Goal: Task Accomplishment & Management: Complete application form

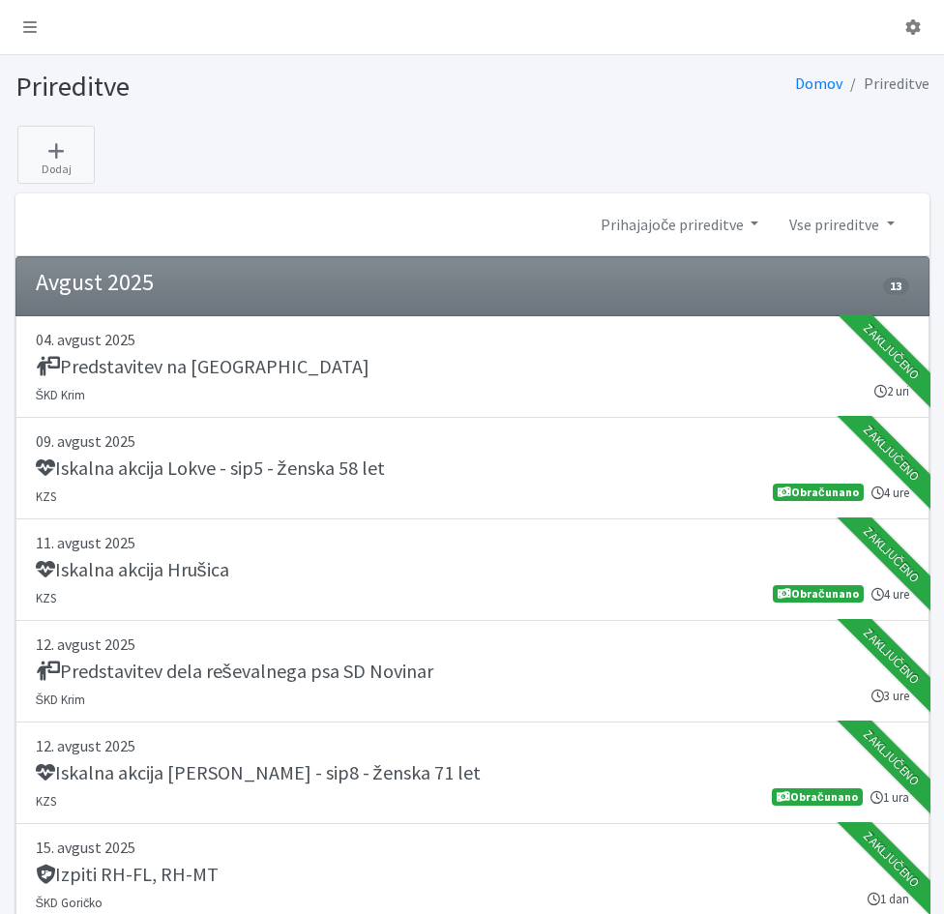
scroll to position [2516, 0]
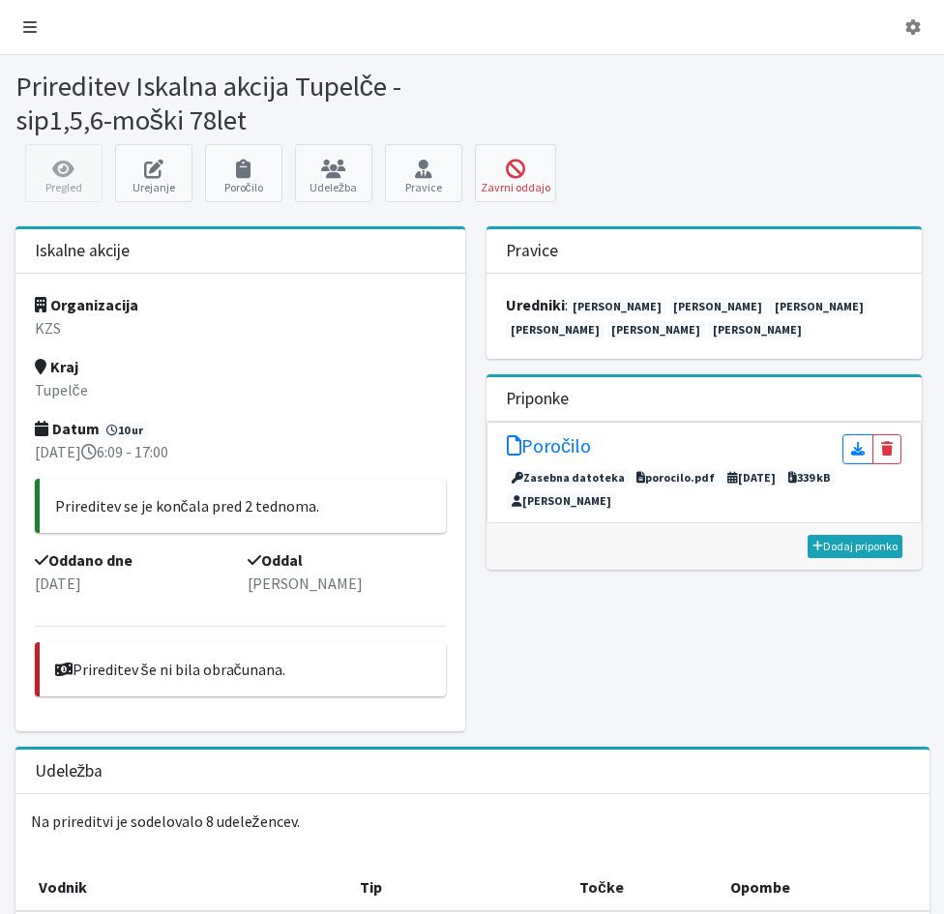
click at [30, 29] on icon at bounding box center [30, 26] width 14 height 15
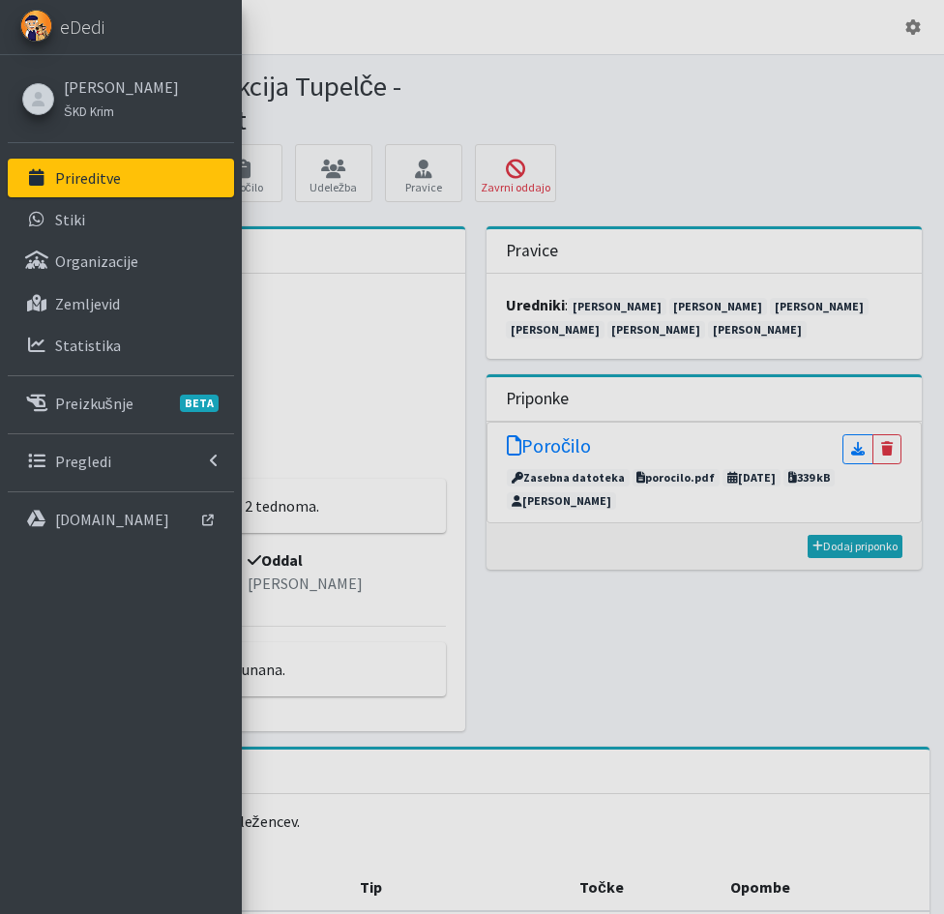
click at [76, 180] on p "Prireditve" at bounding box center [88, 177] width 66 height 19
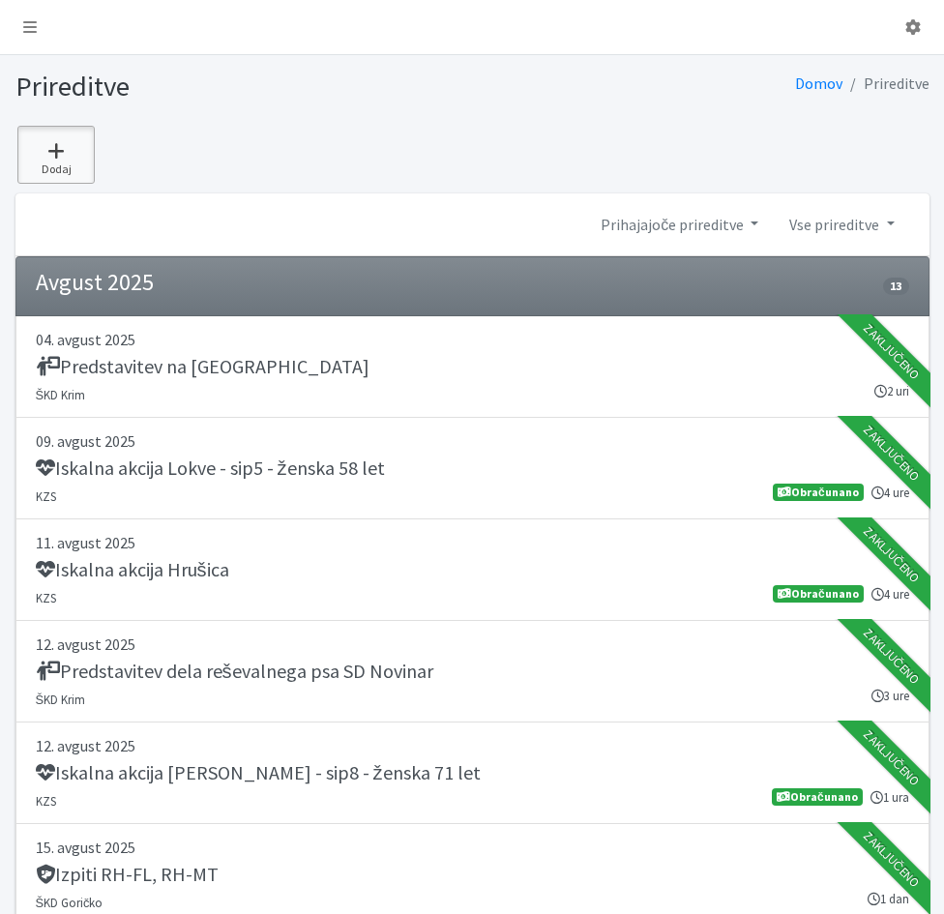
click at [50, 152] on icon at bounding box center [56, 150] width 66 height 19
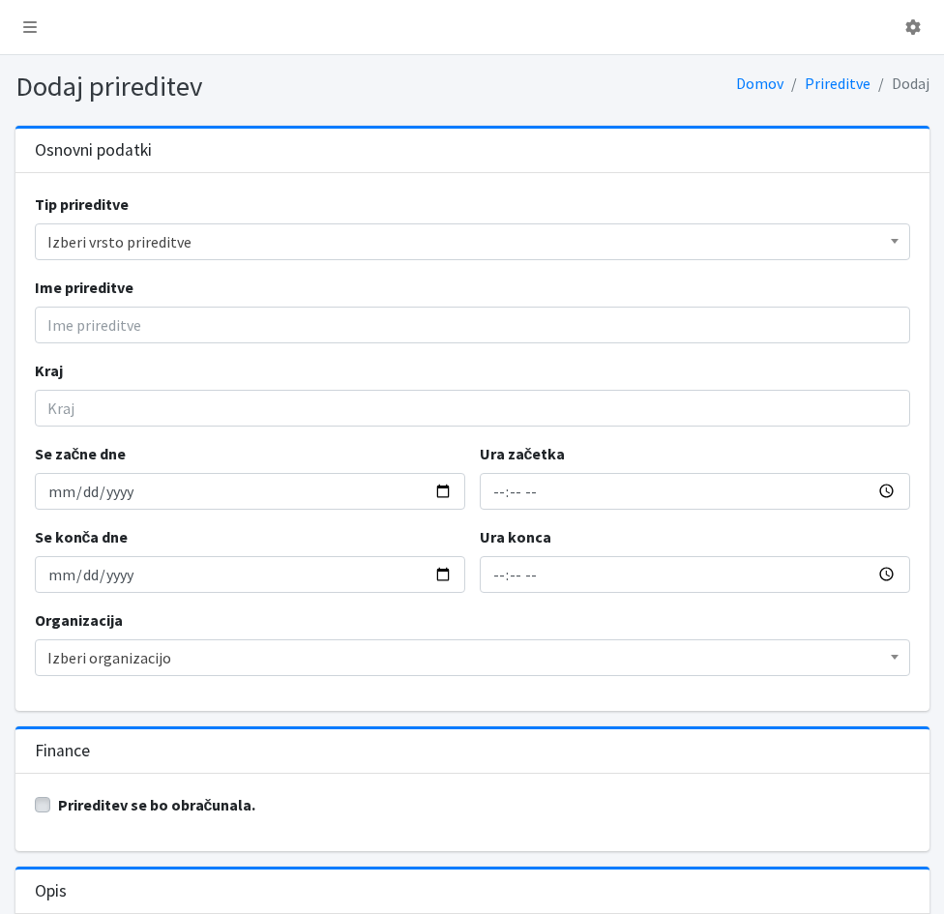
click at [76, 242] on span "Izberi vrsto prireditve" at bounding box center [472, 241] width 850 height 27
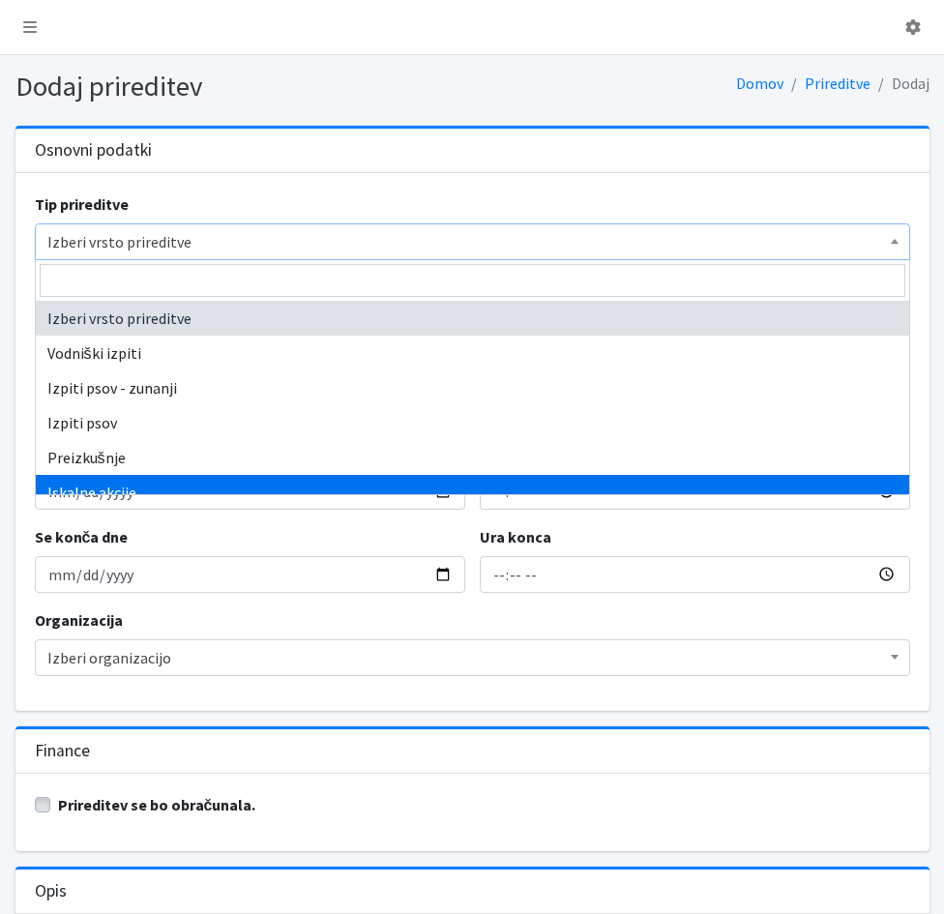
select select "1003"
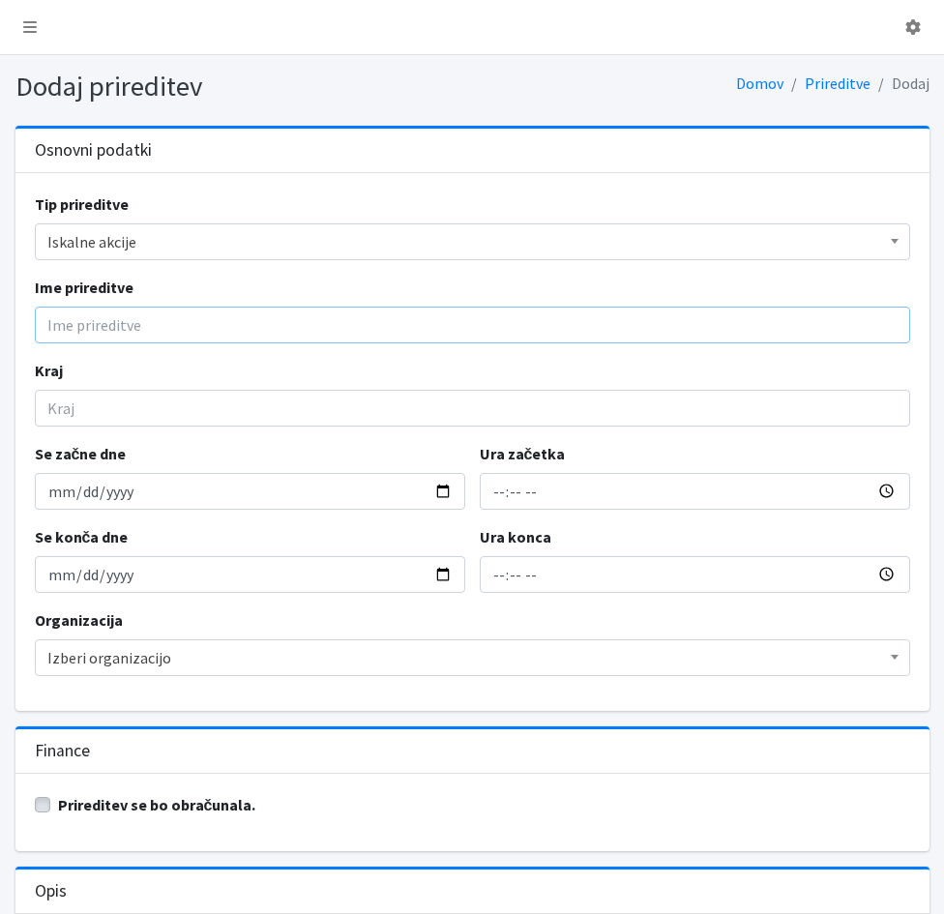
click at [55, 321] on input "Ime prireditve" at bounding box center [473, 325] width 876 height 37
type input "Iskalna akcija Dobrovlje - sip3 - ženska 90 let"
click at [67, 403] on input "Kraj" at bounding box center [473, 408] width 876 height 37
type input "Dobrovlje"
click at [44, 494] on input "Se začne dne" at bounding box center [250, 491] width 431 height 37
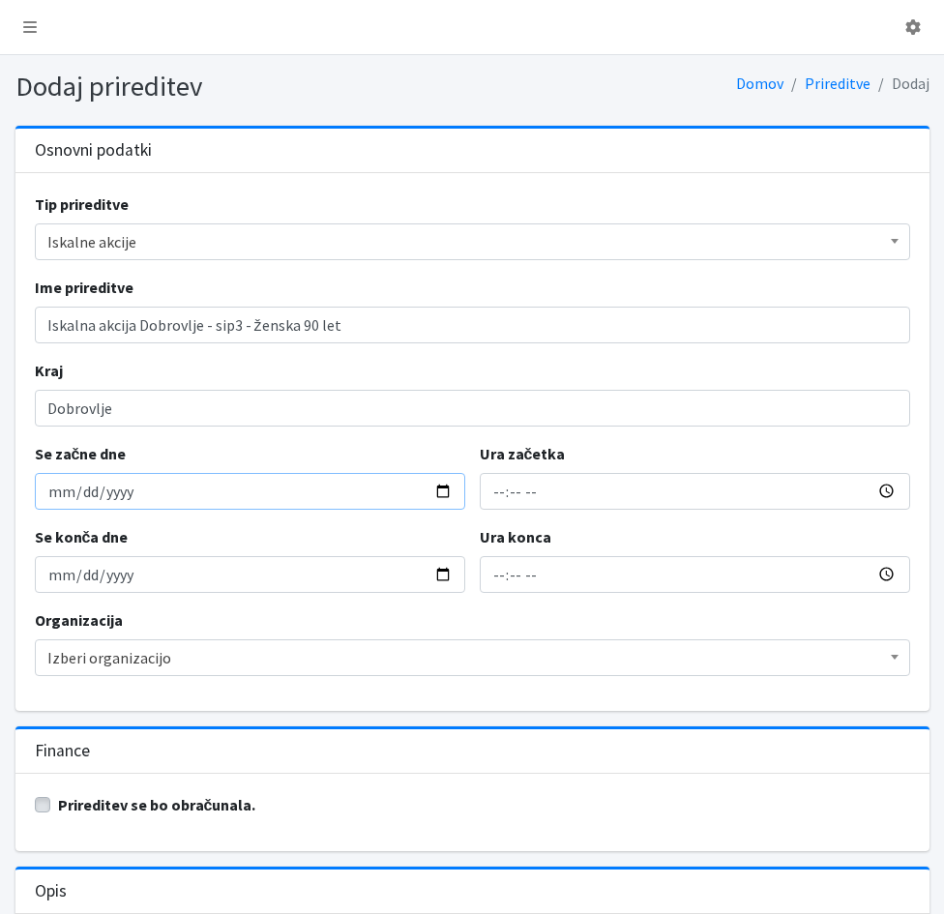
click at [60, 499] on input "Se začne dne" at bounding box center [250, 491] width 431 height 37
type input "2025-09-19"
click at [492, 493] on input "Ura začetka" at bounding box center [695, 491] width 431 height 37
type input "18:41"
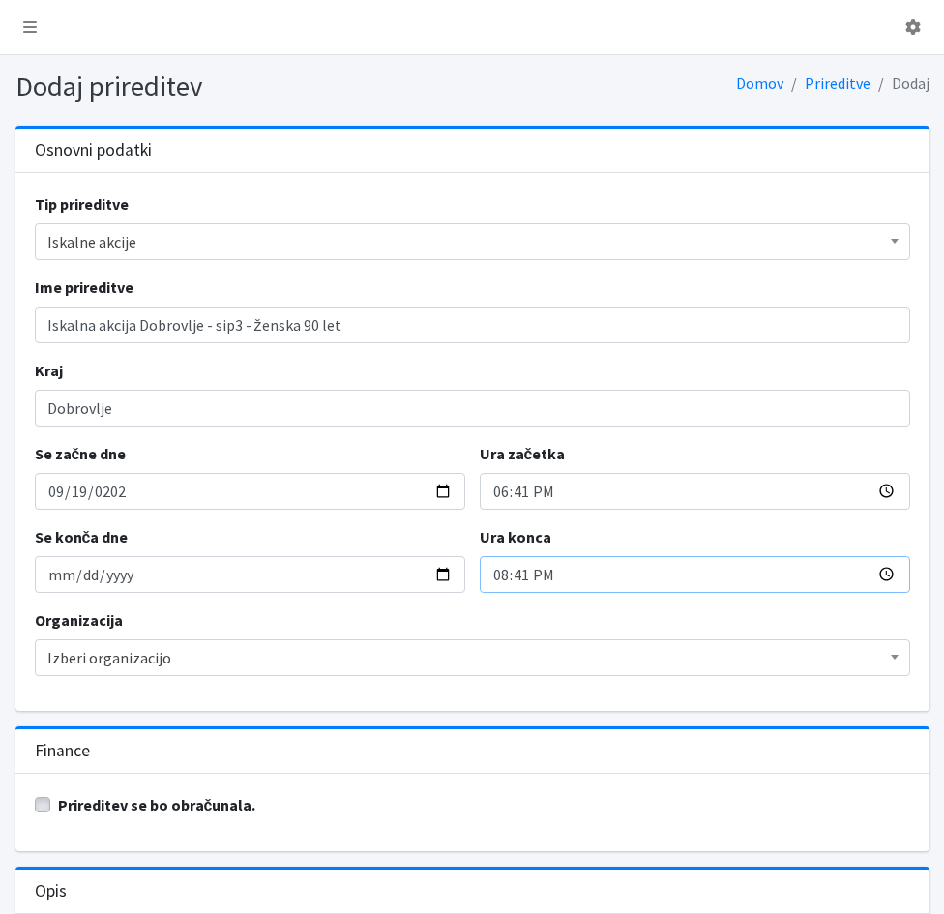
click at [499, 583] on input "20:41" at bounding box center [695, 574] width 431 height 37
type input "20:00"
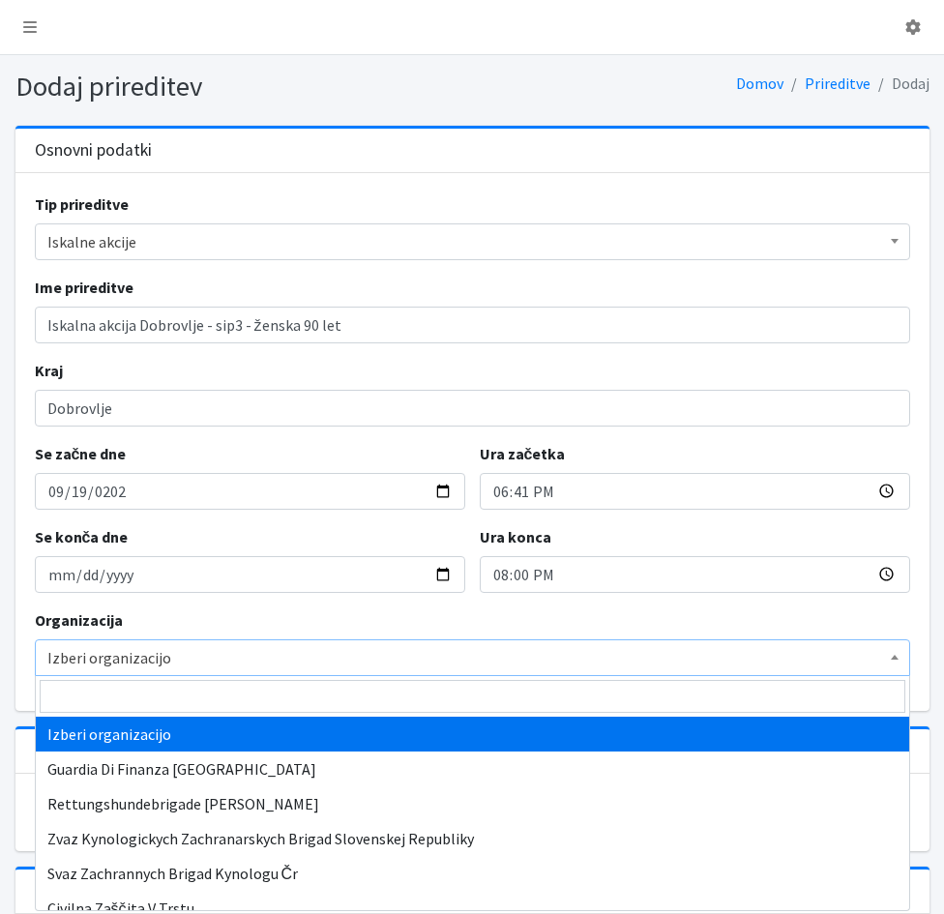
click at [75, 661] on span "Izberi organizacijo" at bounding box center [472, 657] width 850 height 27
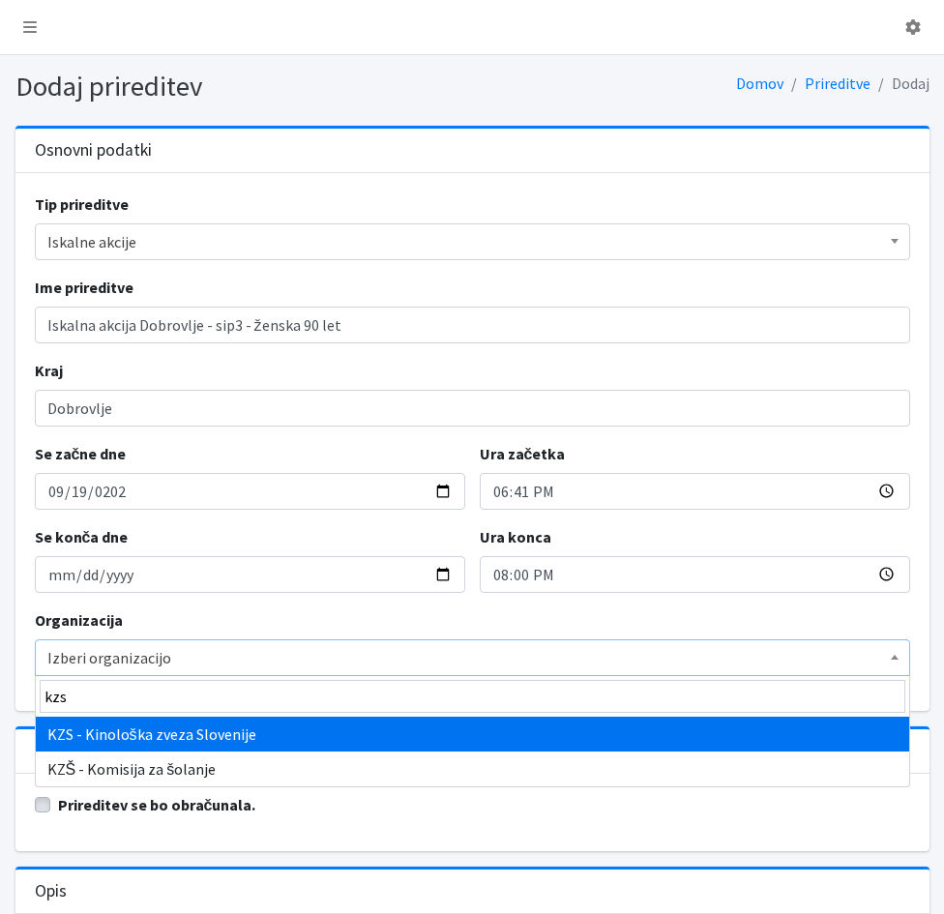
type input "kzs"
select select "1067"
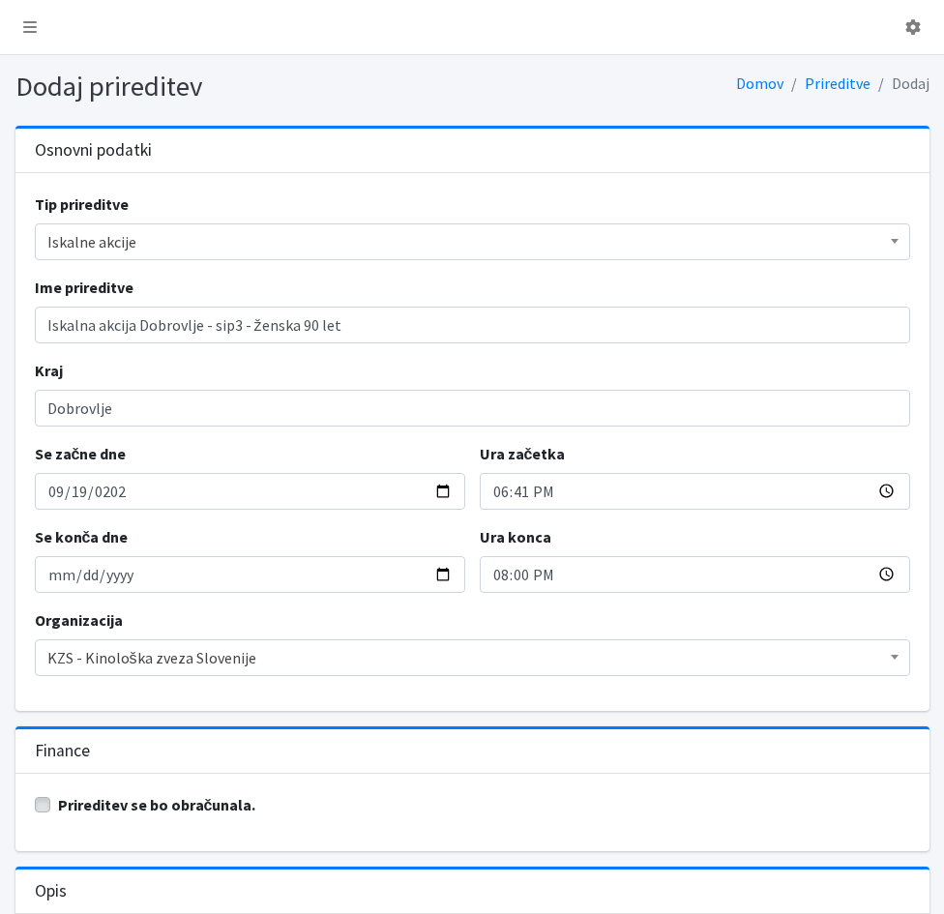
click at [58, 808] on label "Prireditev se bo obračunala." at bounding box center [157, 804] width 198 height 23
click at [47, 808] on input "Prireditev se bo obračunala." at bounding box center [42, 802] width 15 height 19
checkbox input "true"
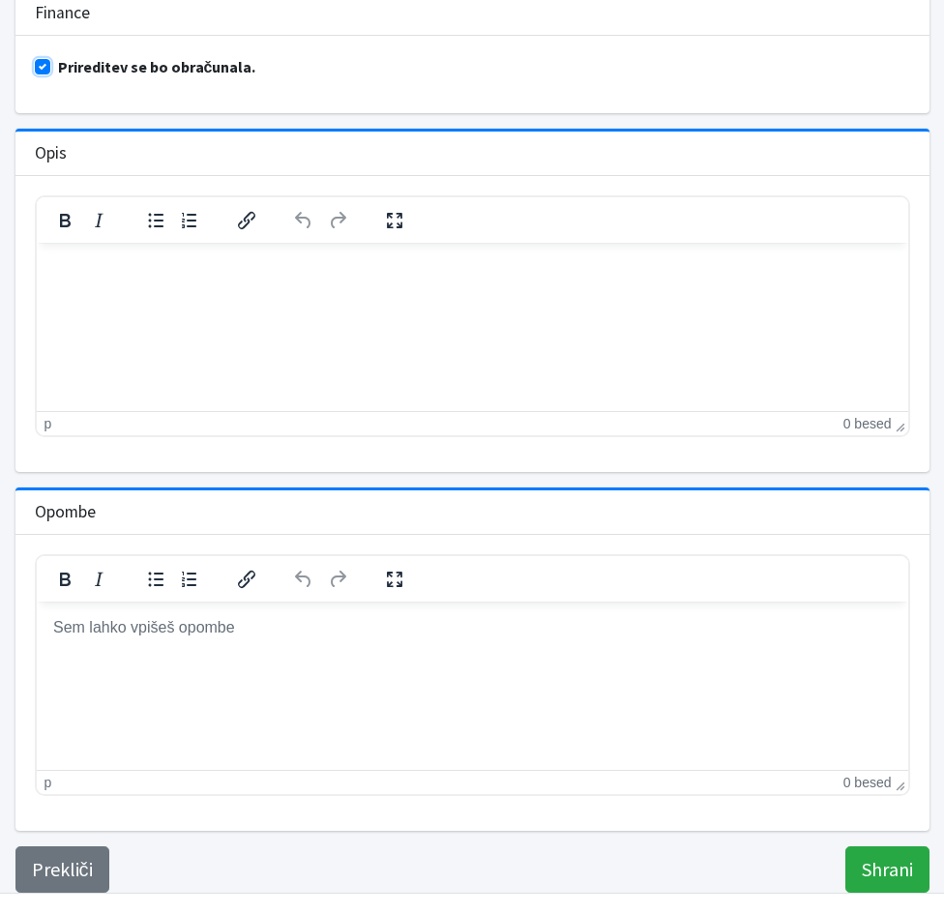
scroll to position [772, 0]
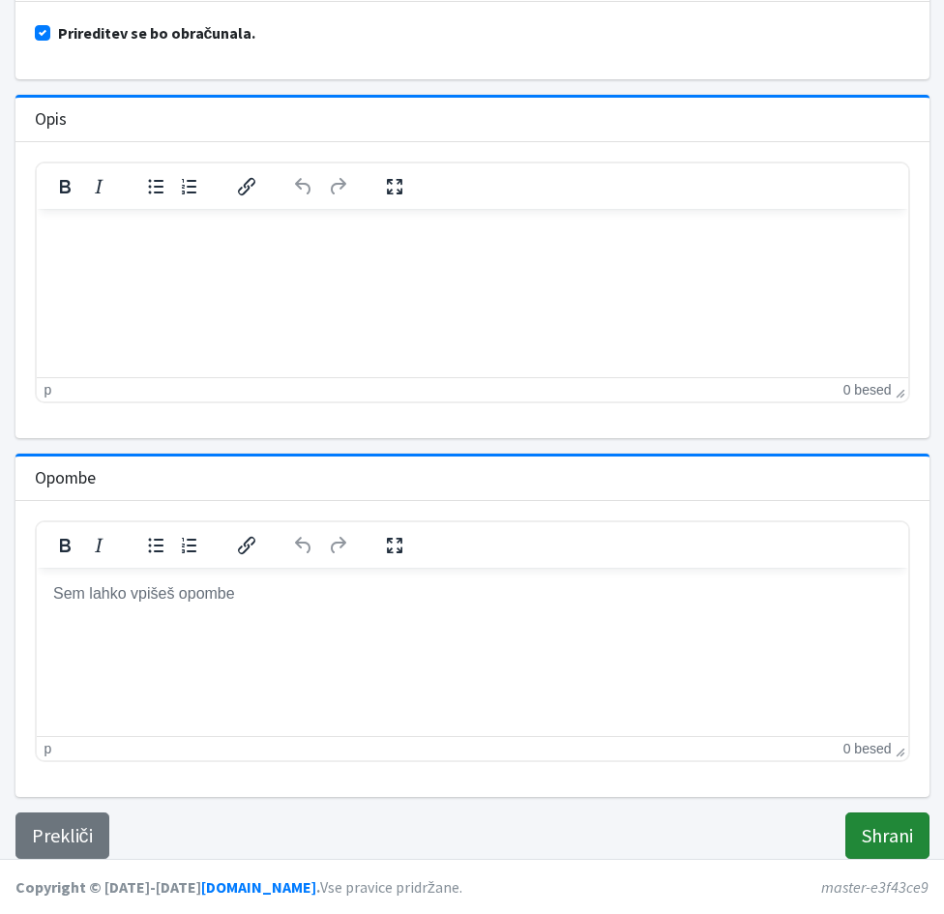
click at [882, 839] on input "Shrani" at bounding box center [888, 836] width 84 height 46
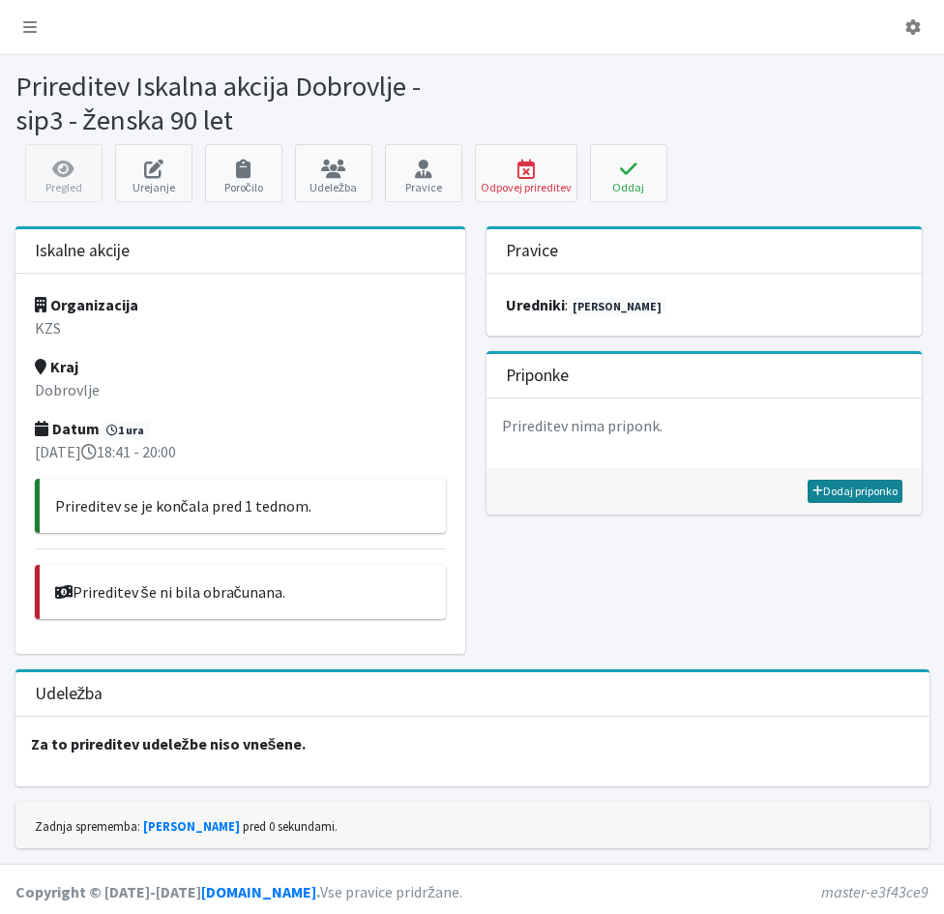
click at [843, 493] on link "Dodaj priponko" at bounding box center [855, 491] width 95 height 23
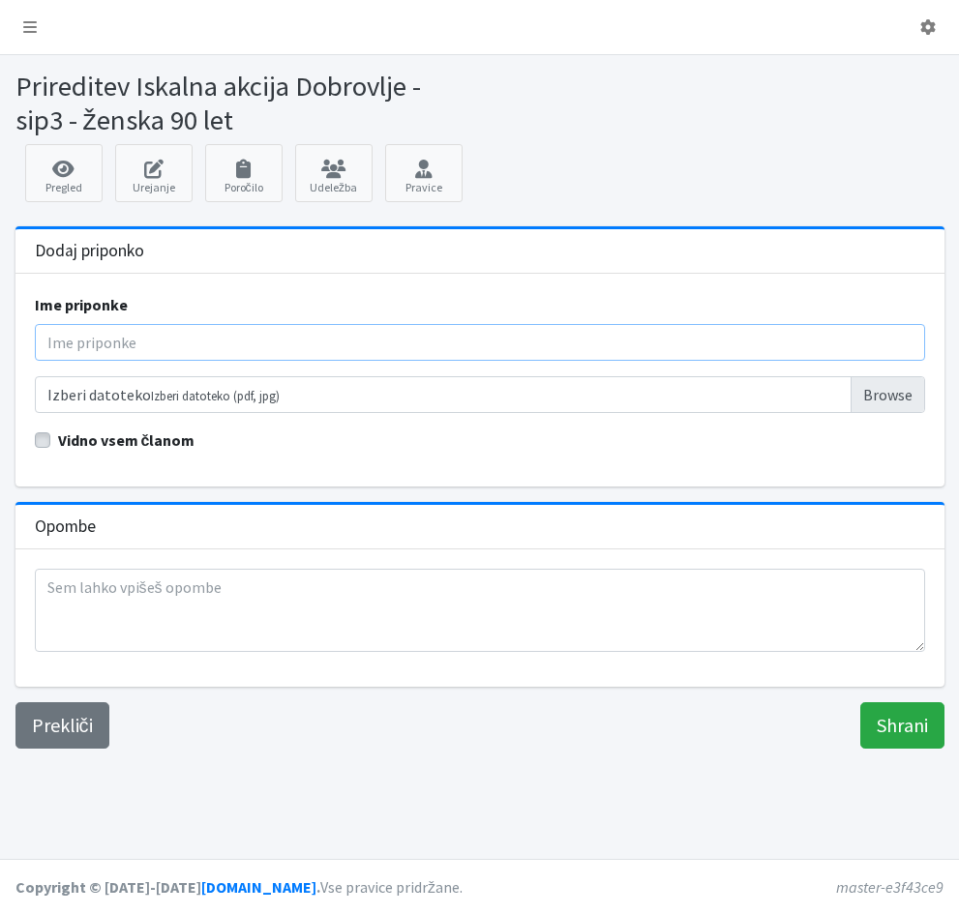
click at [87, 343] on input "Ime priponke" at bounding box center [480, 342] width 890 height 37
type input "Poročilo"
click at [377, 398] on input "Izberi datoteko Izberi datoteko (pdf, jpg)" at bounding box center [480, 394] width 890 height 37
type input "C:\fakepath\10_19_09_DOBROVLJE_poročilo.pdf"
click at [904, 721] on input "Shrani" at bounding box center [902, 725] width 84 height 46
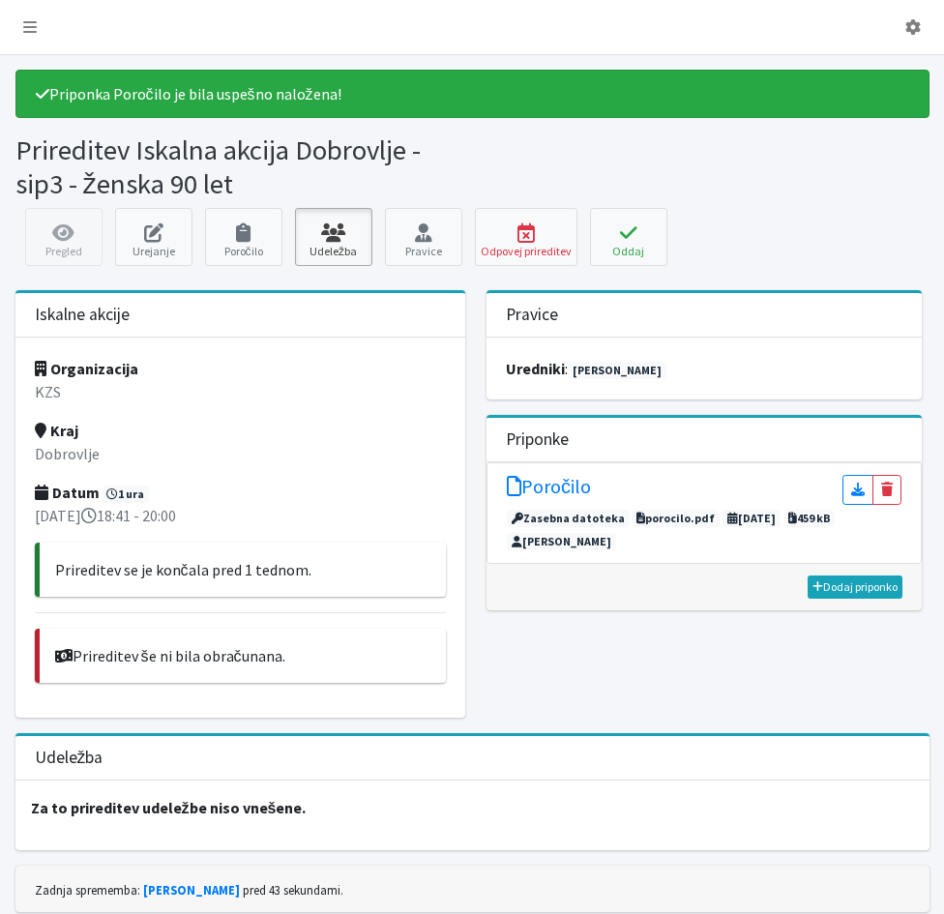
click at [328, 235] on icon at bounding box center [334, 233] width 66 height 19
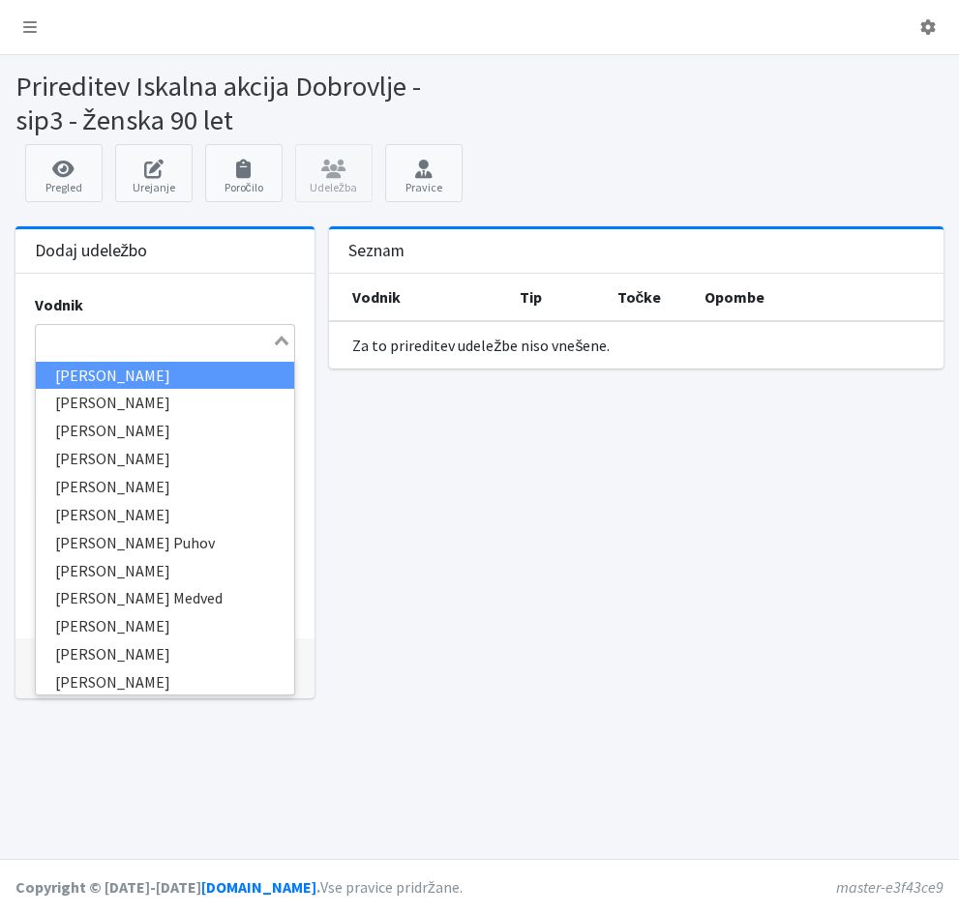
click at [45, 340] on input "Search for option" at bounding box center [154, 340] width 233 height 23
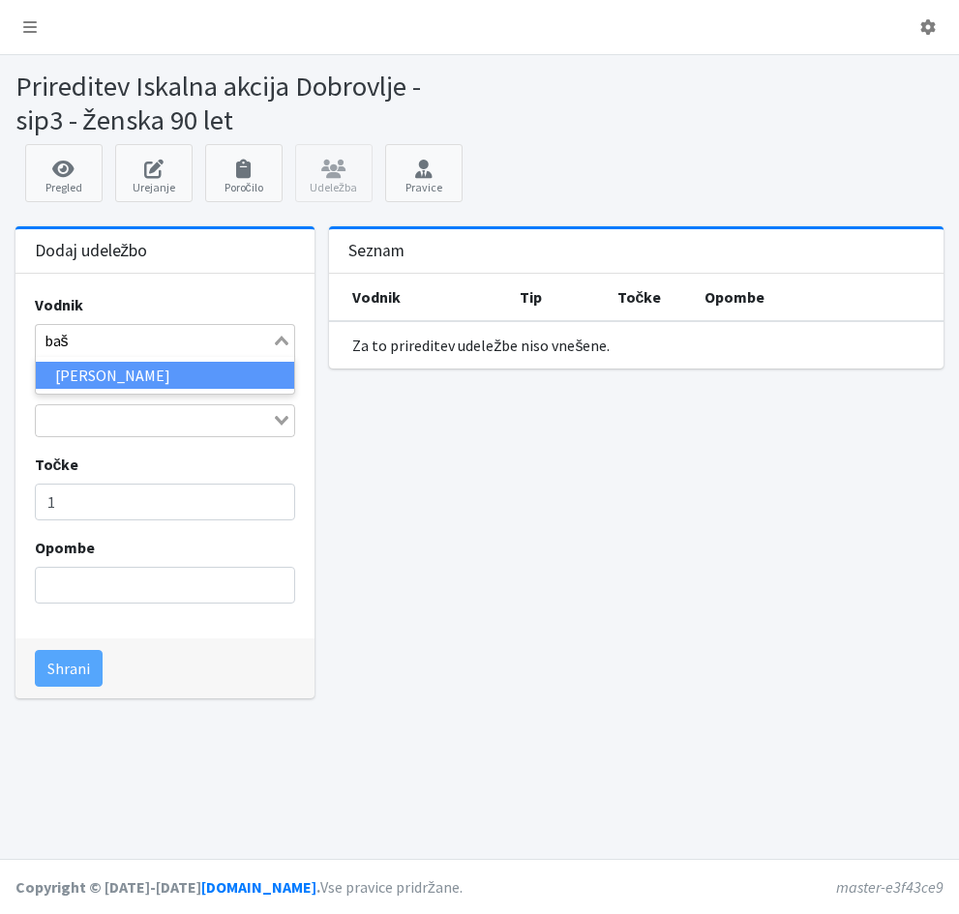
type input "baši"
click at [180, 378] on li "[PERSON_NAME]" at bounding box center [165, 376] width 259 height 28
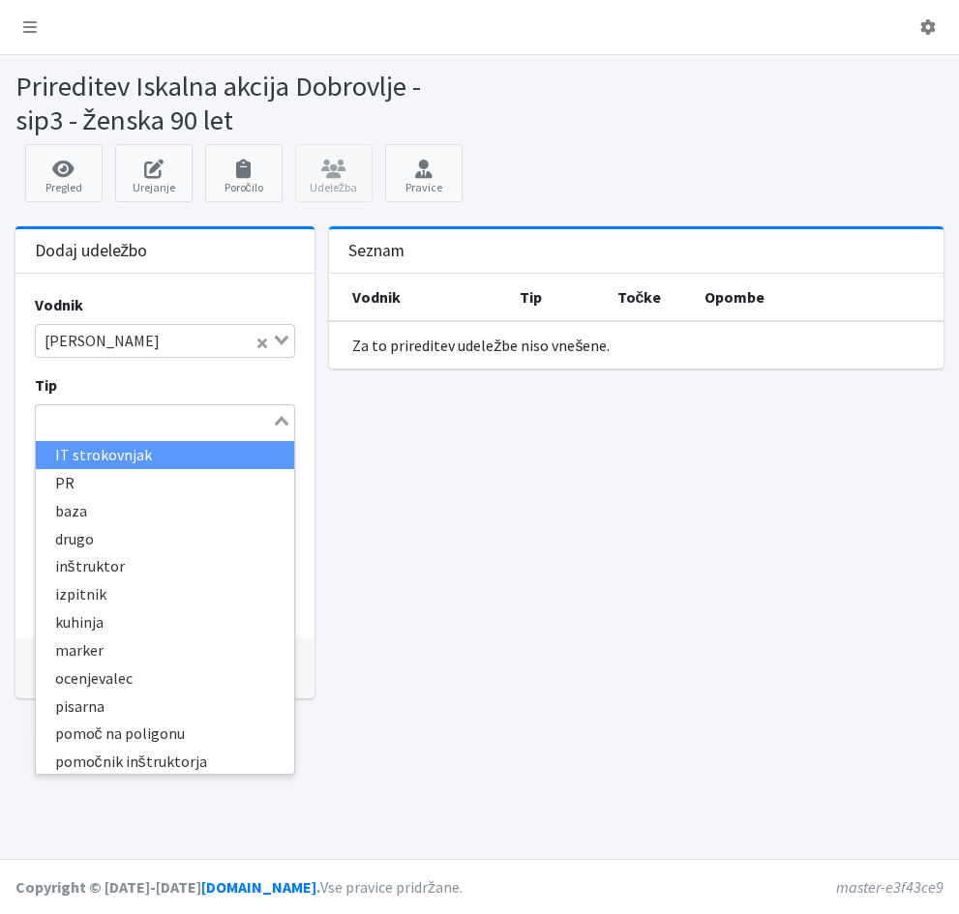
click at [274, 417] on div "Loading..." at bounding box center [283, 418] width 22 height 27
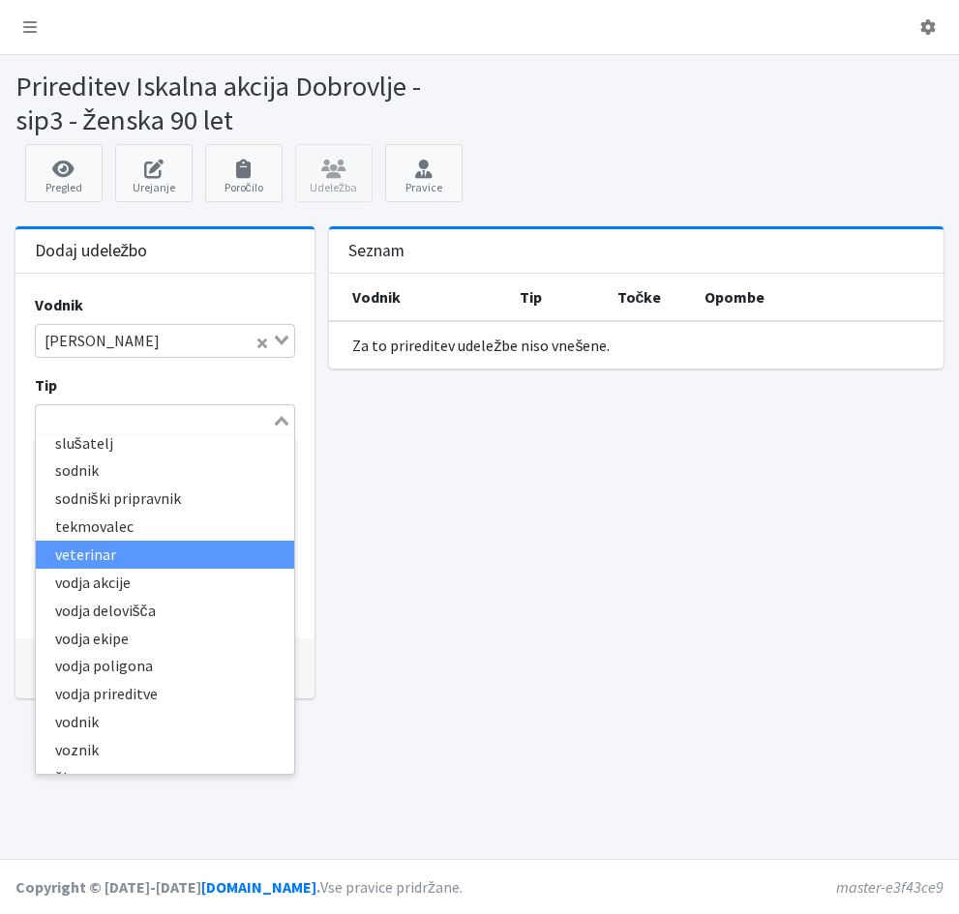
scroll to position [454, 0]
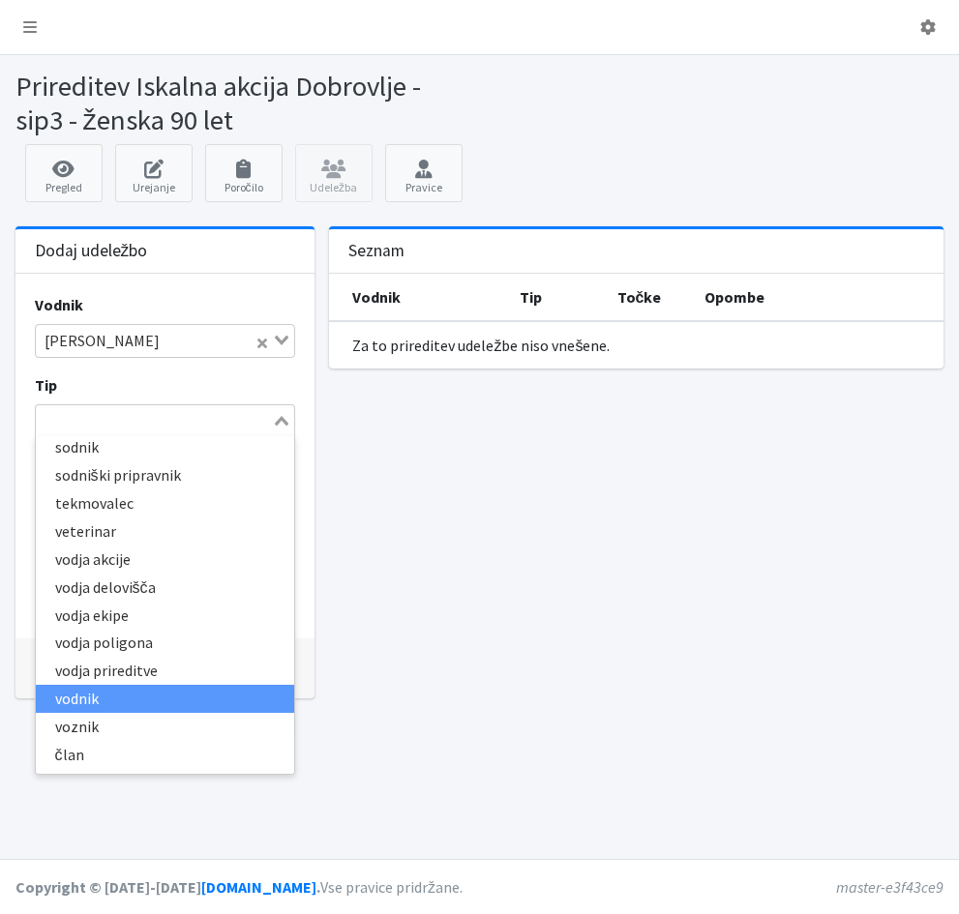
click at [91, 696] on li "vodnik" at bounding box center [165, 699] width 259 height 28
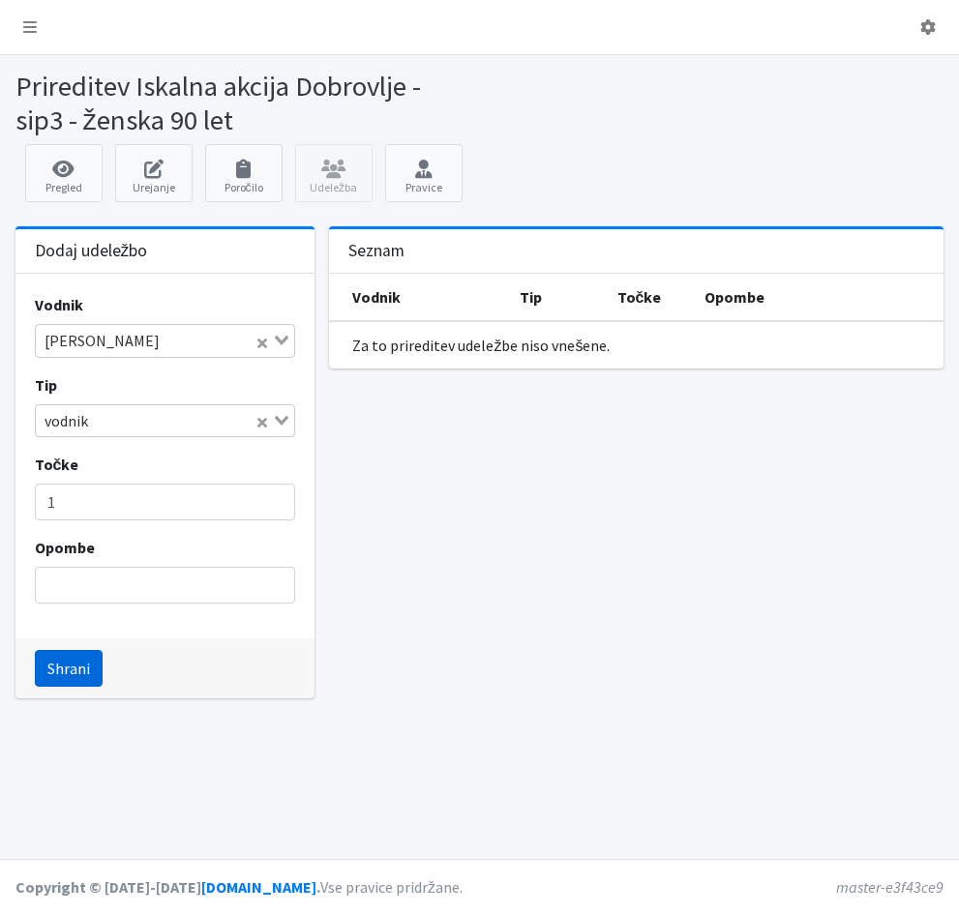
click at [59, 674] on button "Shrani" at bounding box center [69, 668] width 68 height 37
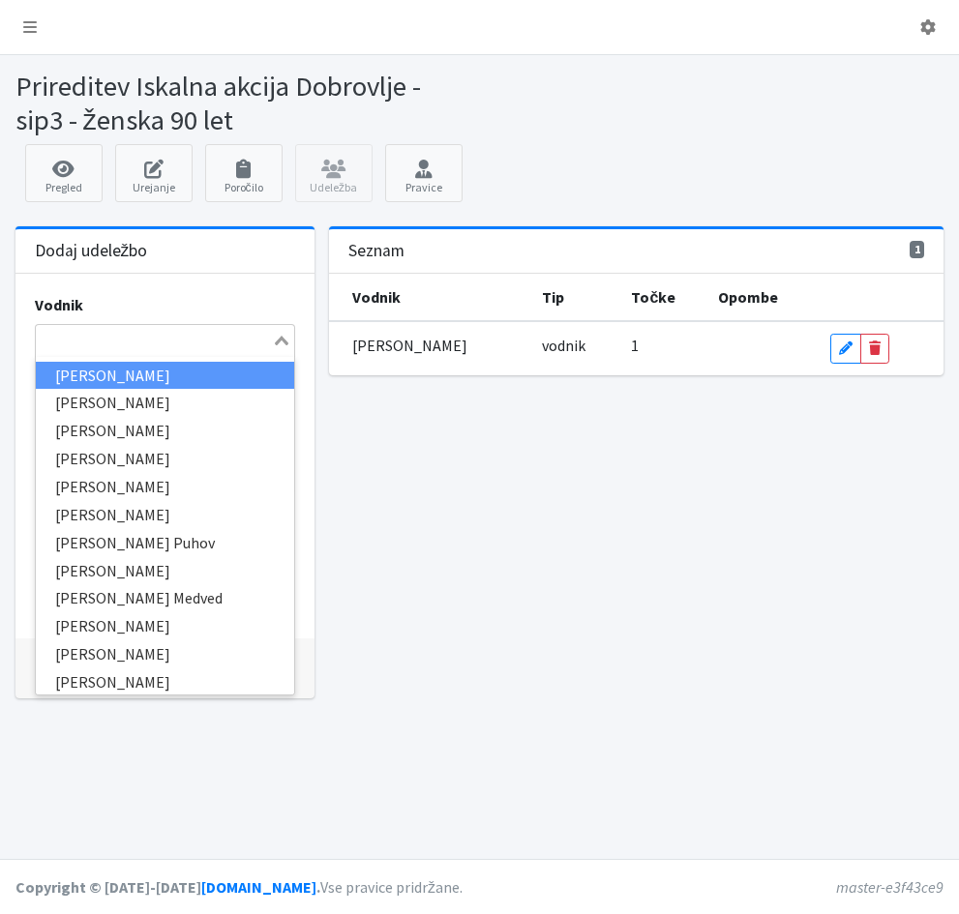
click at [61, 340] on input "Search for option" at bounding box center [154, 340] width 233 height 23
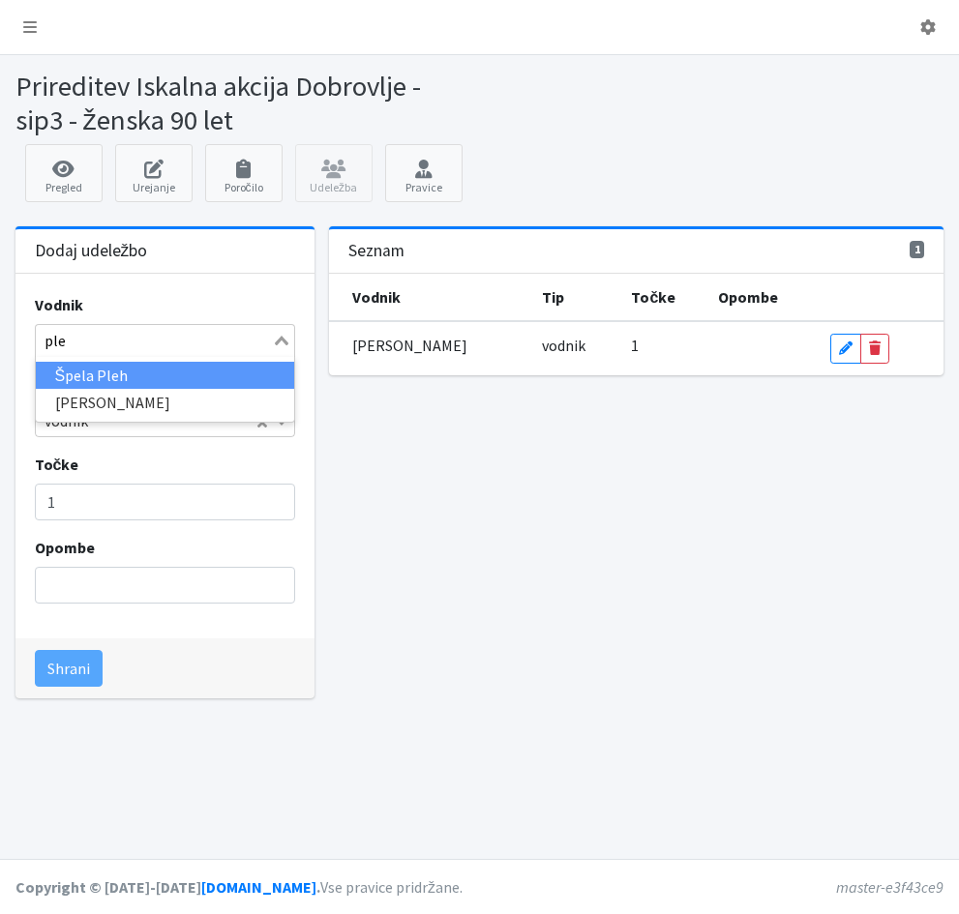
type input "ples"
click at [127, 377] on li "[PERSON_NAME]" at bounding box center [165, 376] width 259 height 28
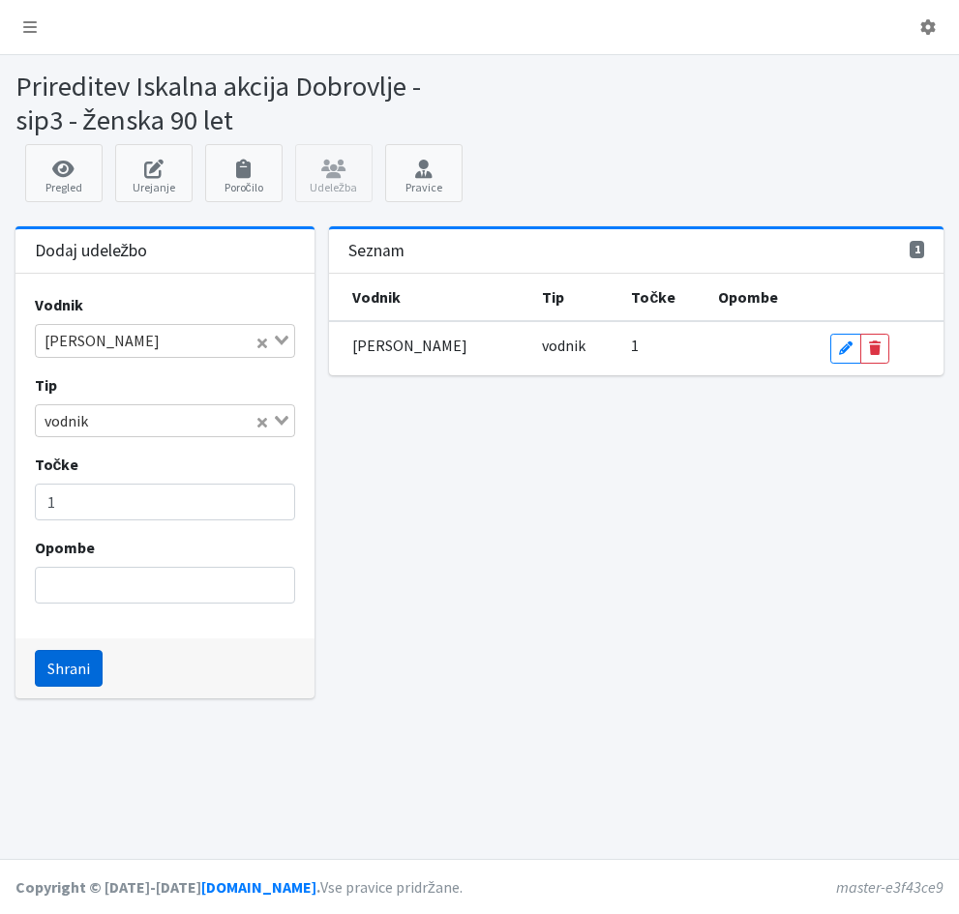
click at [69, 674] on button "Shrani" at bounding box center [69, 668] width 68 height 37
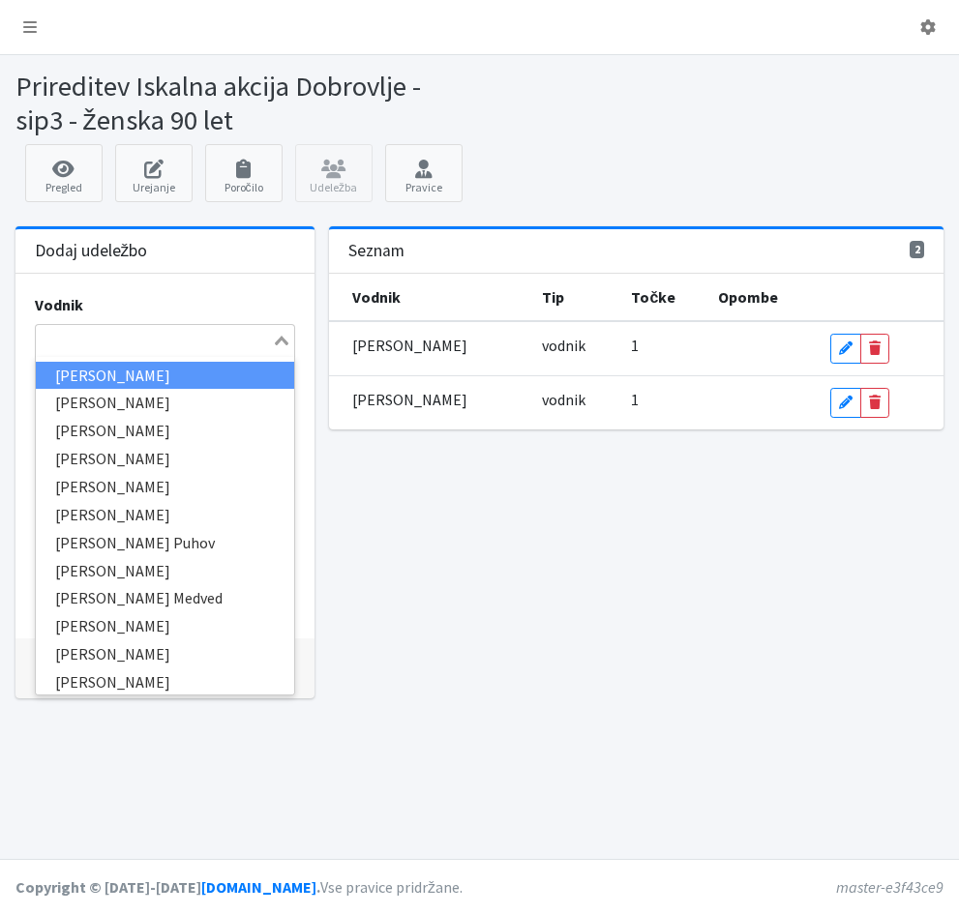
click at [44, 339] on input "Search for option" at bounding box center [154, 340] width 233 height 23
type input "erne"
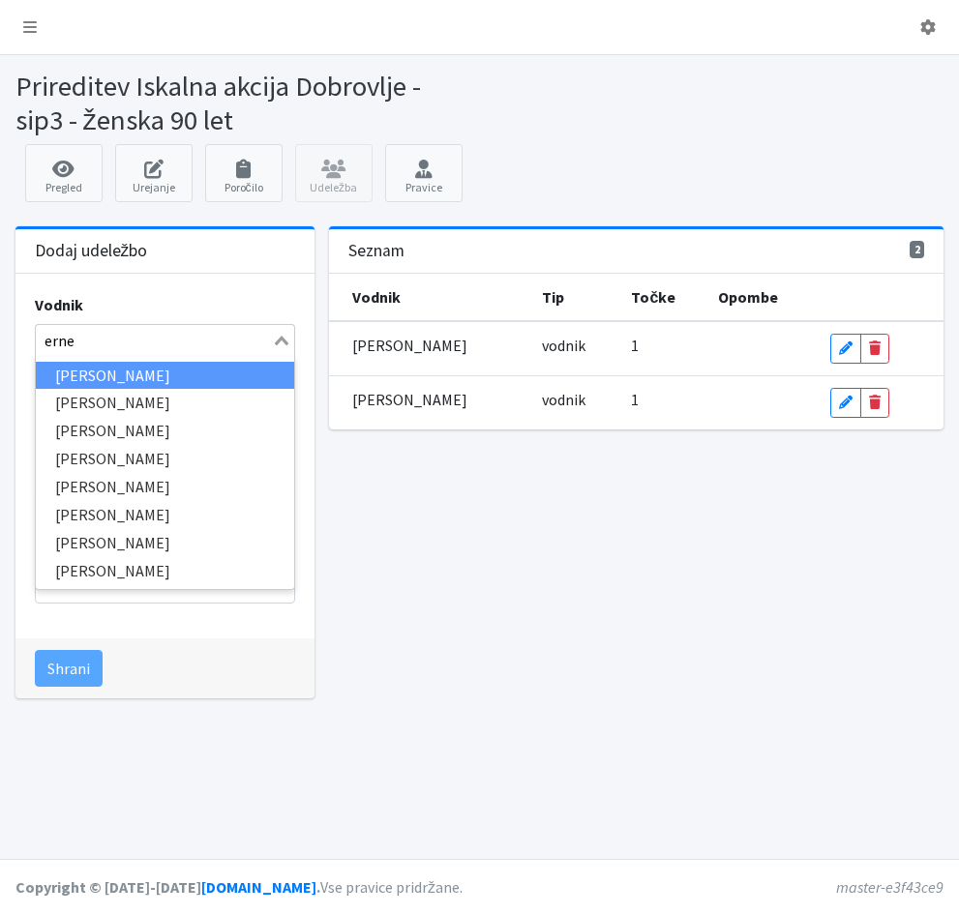
click at [74, 373] on li "[PERSON_NAME]" at bounding box center [165, 376] width 259 height 28
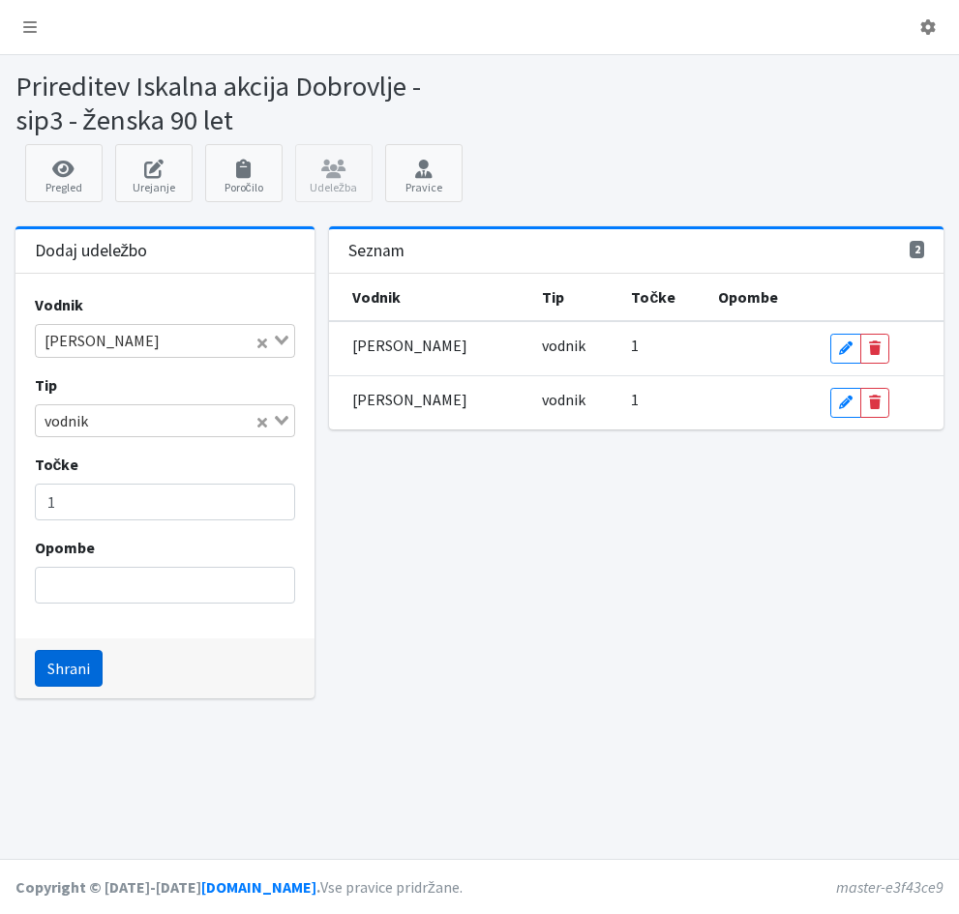
click at [85, 669] on button "Shrani" at bounding box center [69, 668] width 68 height 37
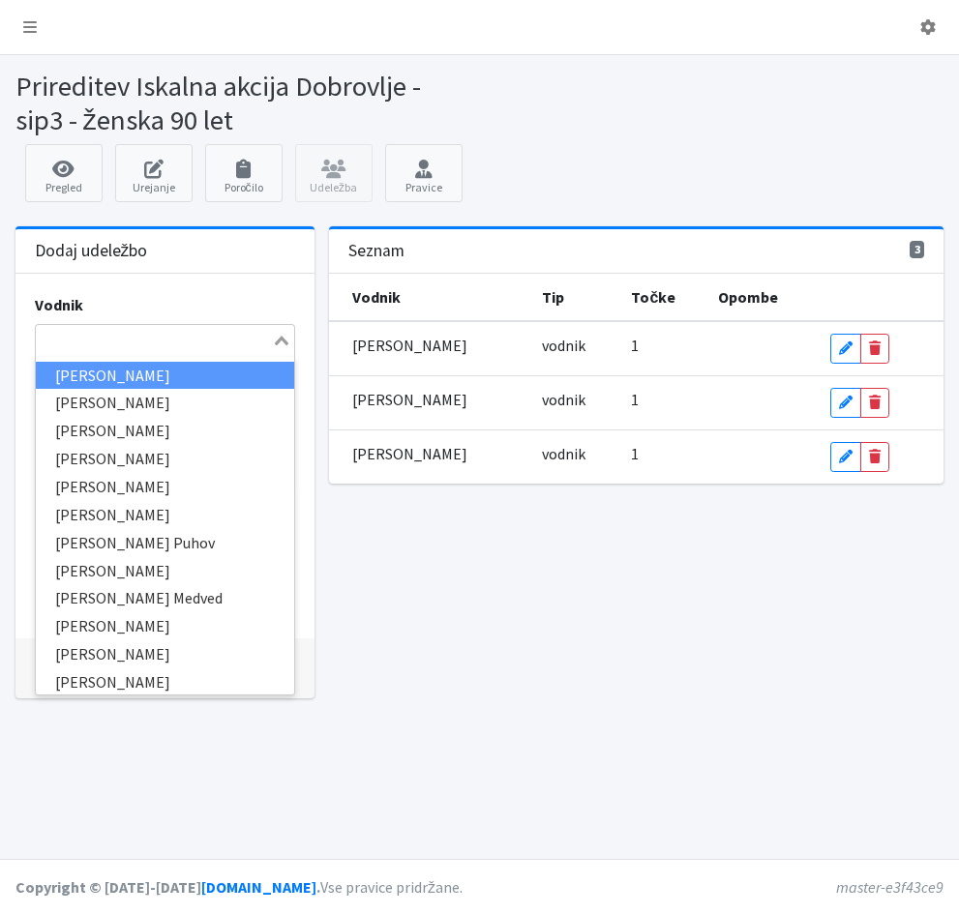
click at [44, 339] on input "Search for option" at bounding box center [154, 340] width 233 height 23
type input "čed"
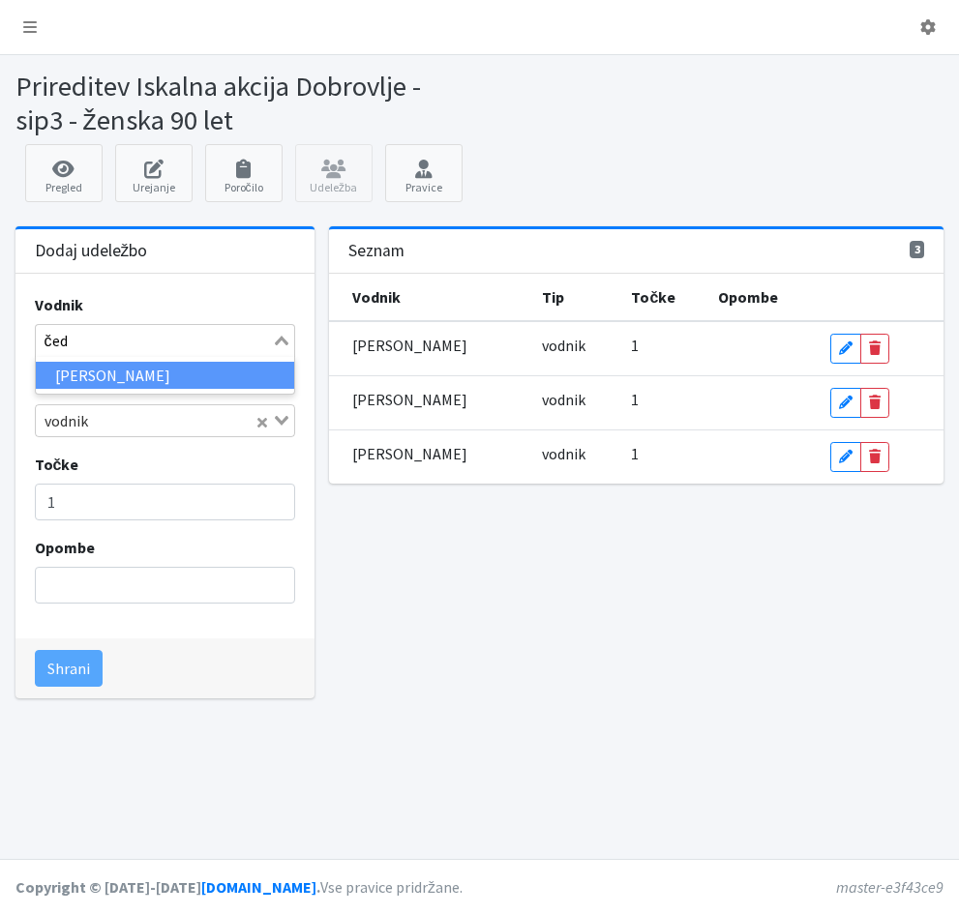
click at [78, 377] on li "[PERSON_NAME]" at bounding box center [165, 376] width 259 height 28
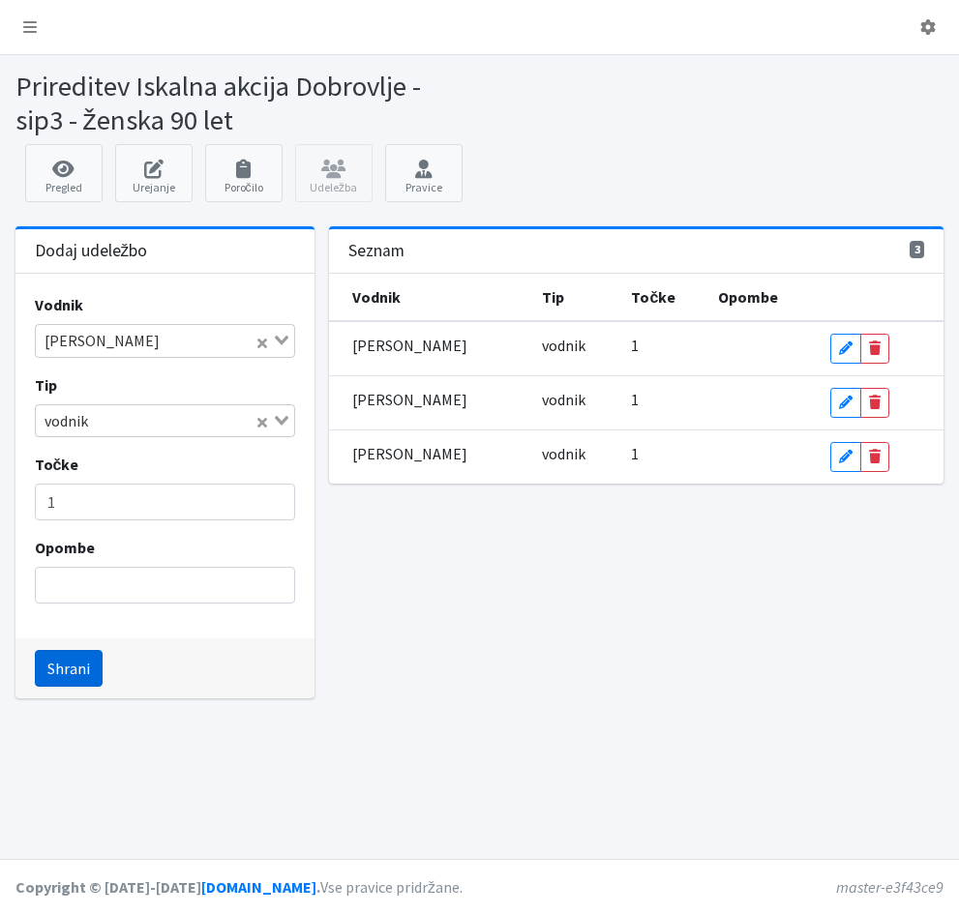
click at [82, 675] on button "Shrani" at bounding box center [69, 668] width 68 height 37
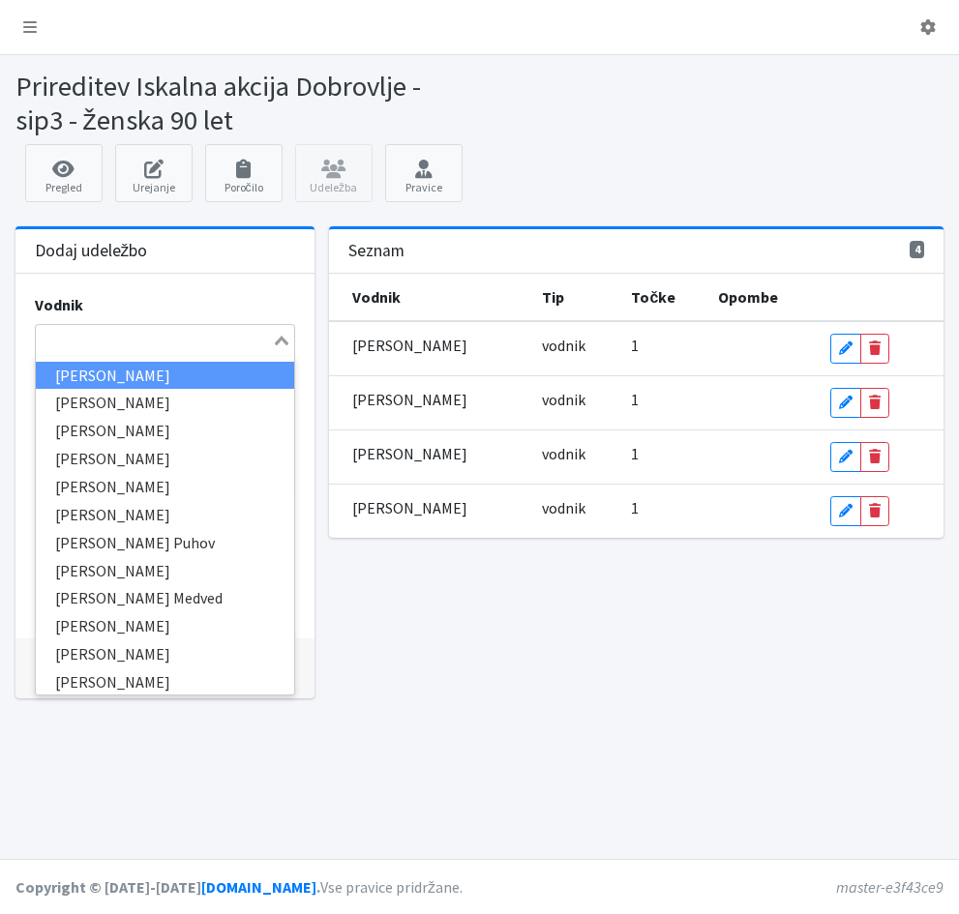
click at [70, 345] on input "Search for option" at bounding box center [154, 340] width 233 height 23
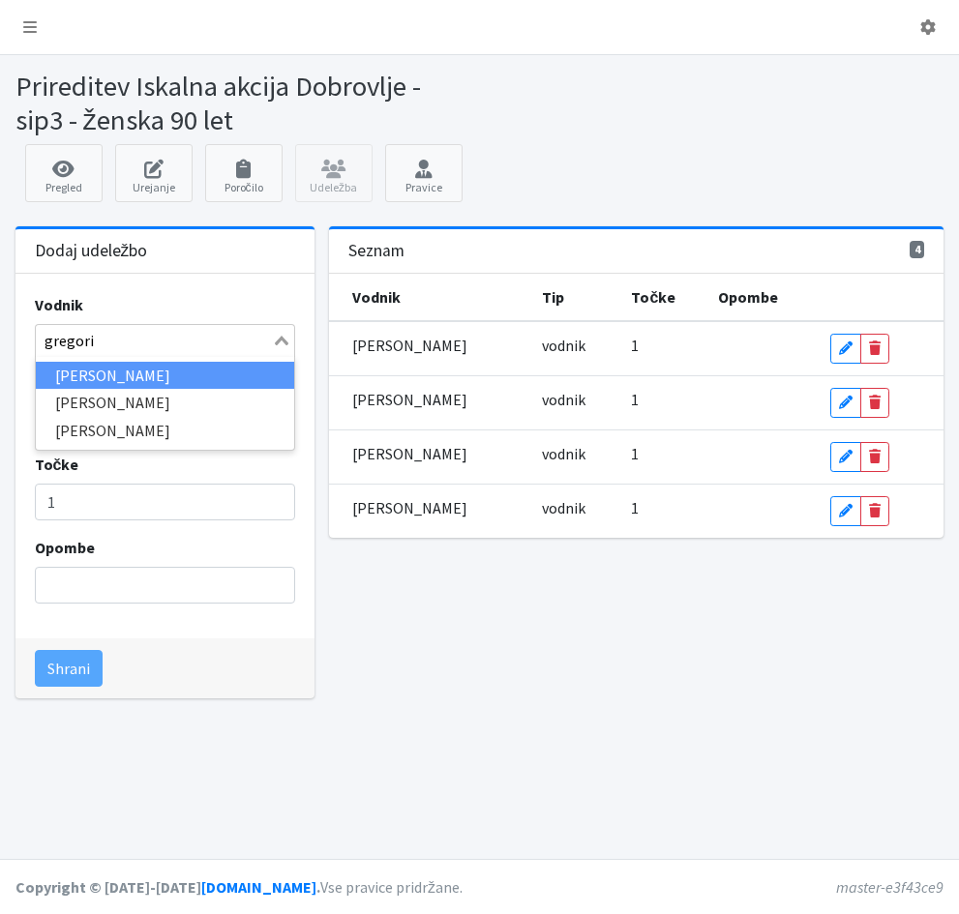
type input "gregorin"
click at [75, 371] on li "[PERSON_NAME]" at bounding box center [165, 376] width 259 height 28
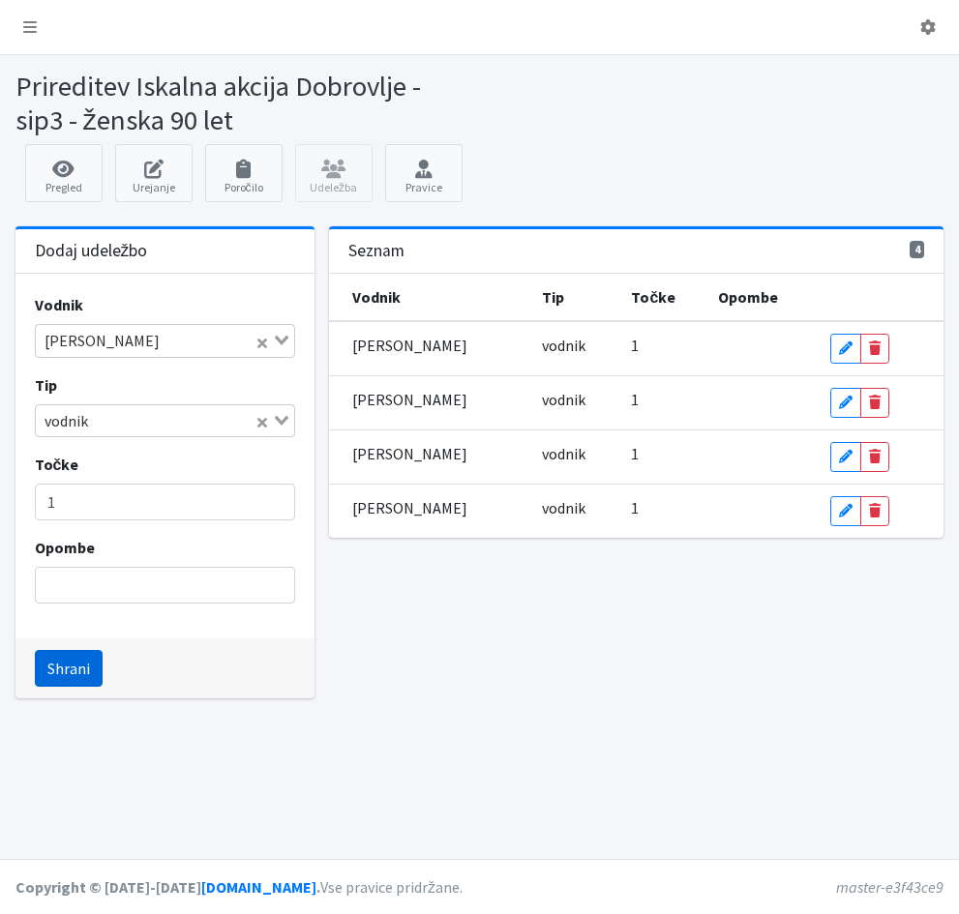
click at [59, 670] on button "Shrani" at bounding box center [69, 668] width 68 height 37
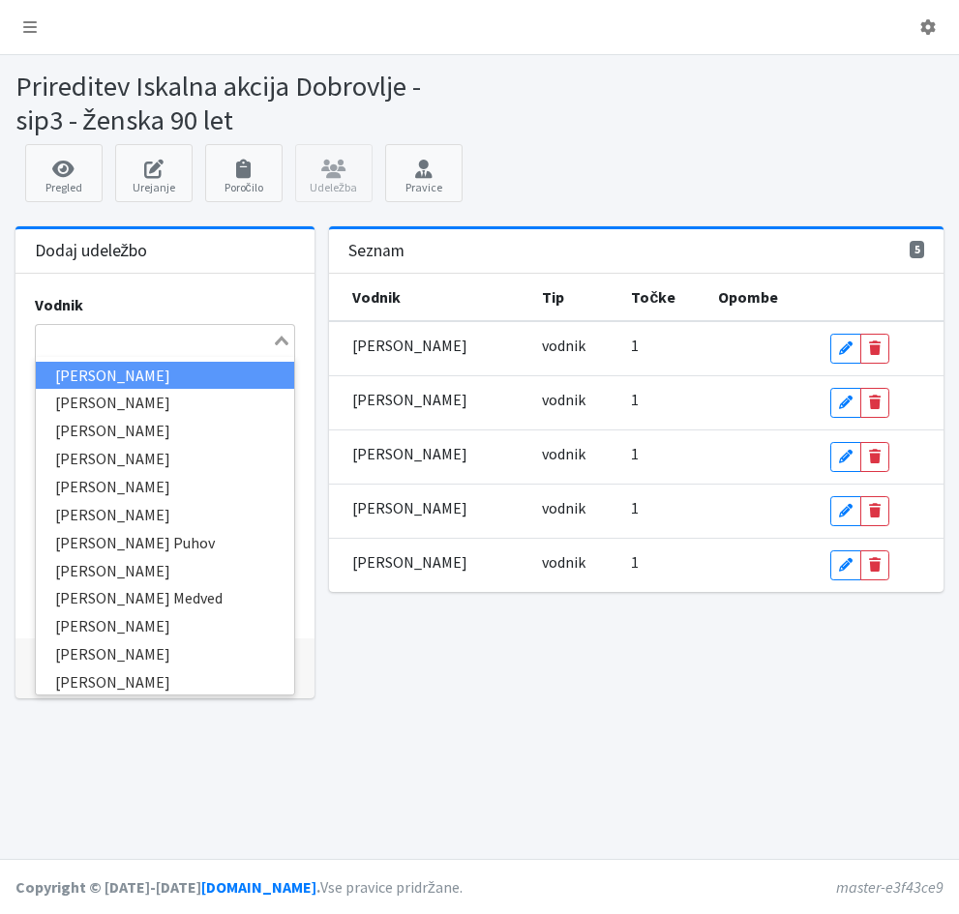
click at [53, 340] on input "Search for option" at bounding box center [154, 340] width 233 height 23
type input "češ"
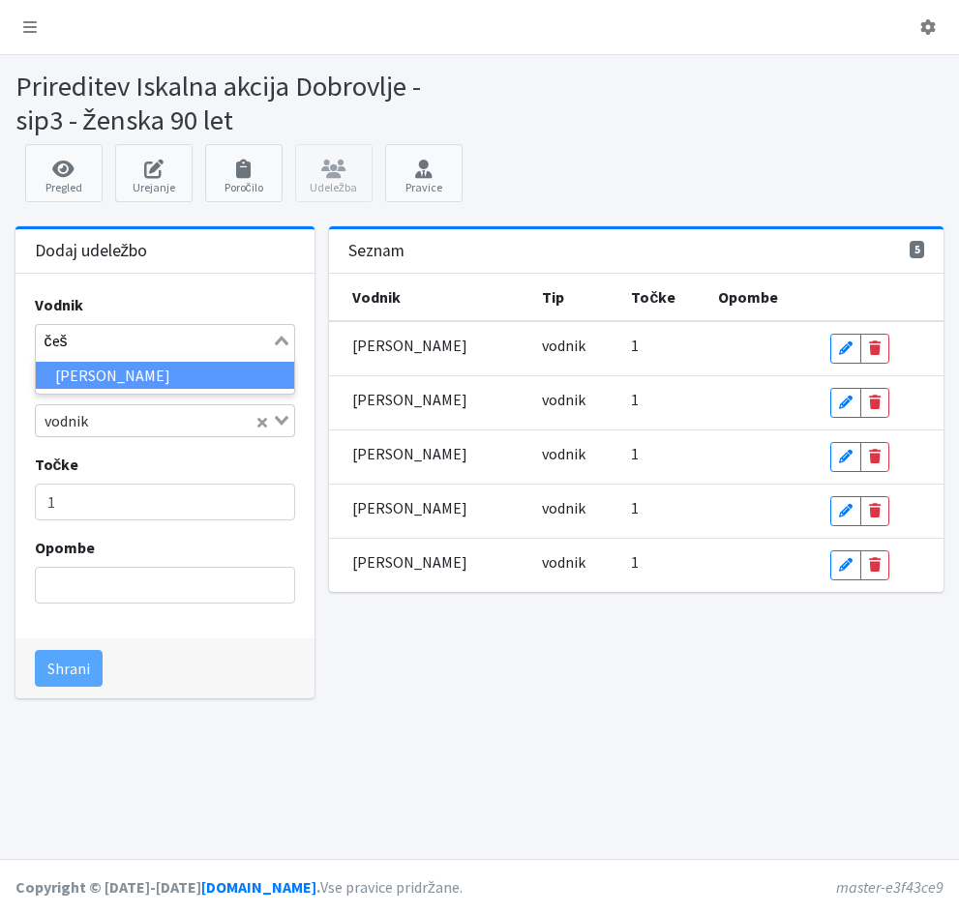
click at [126, 373] on li "[PERSON_NAME]" at bounding box center [165, 376] width 259 height 28
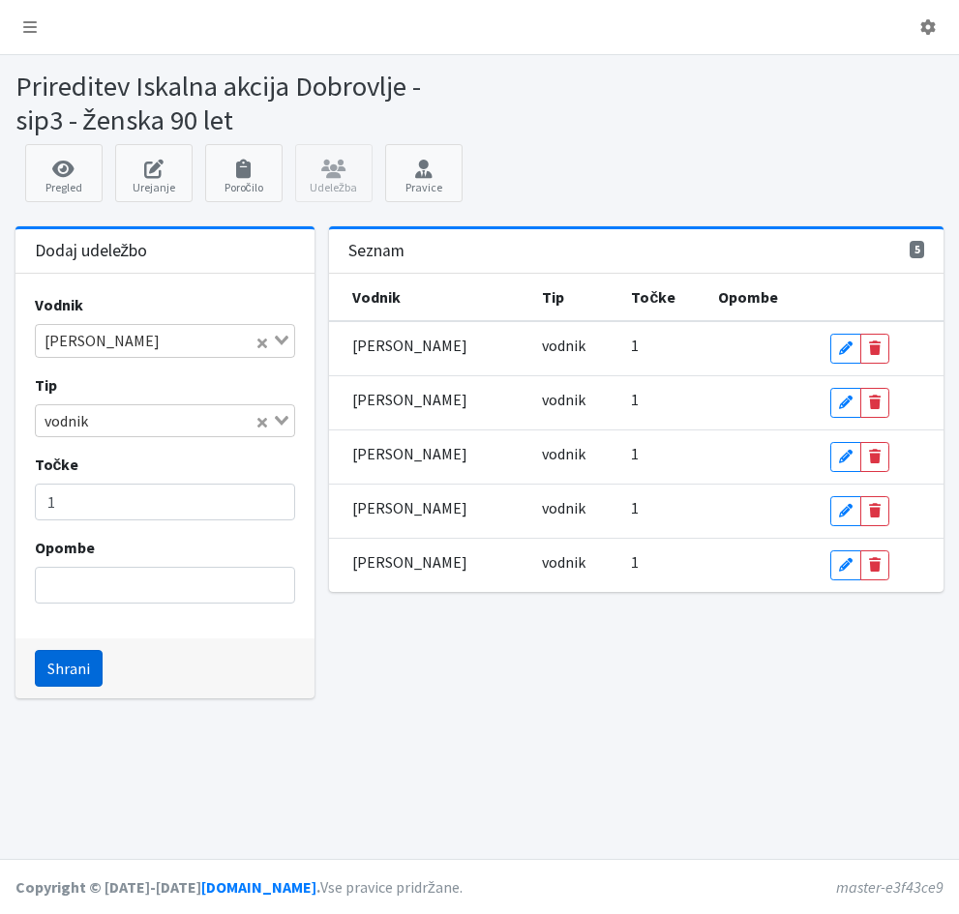
click at [55, 671] on button "Shrani" at bounding box center [69, 668] width 68 height 37
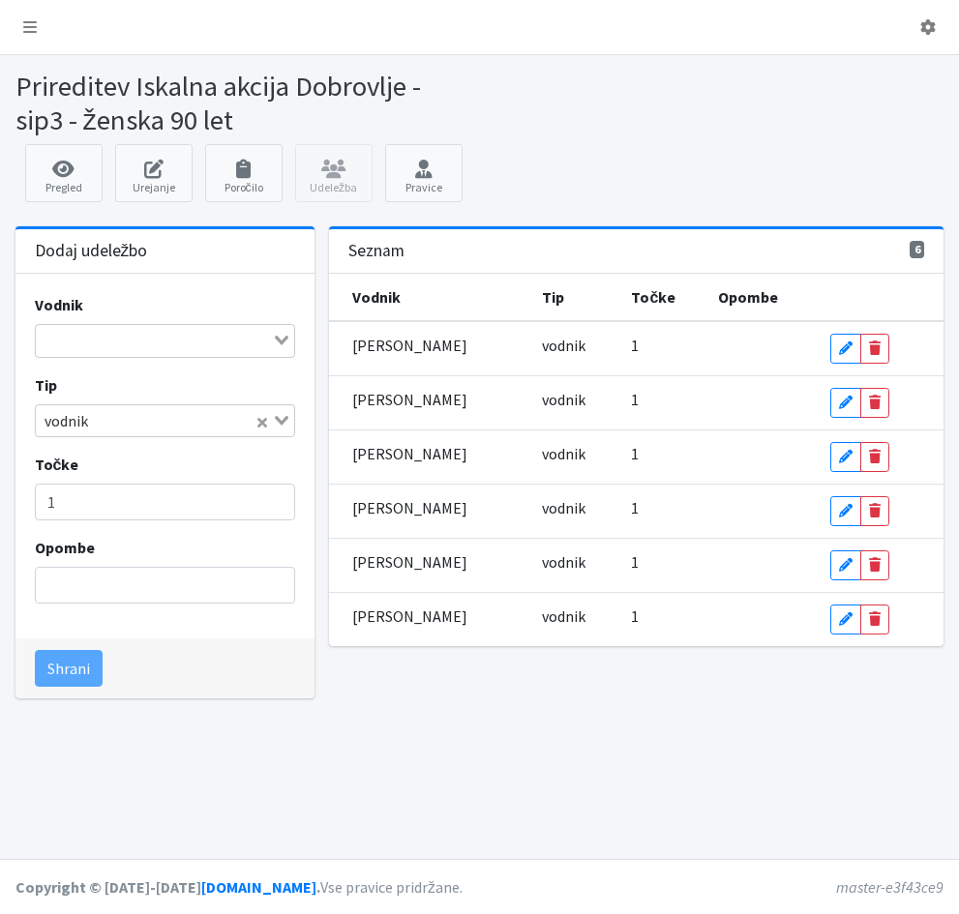
click at [45, 343] on input "Search for option" at bounding box center [154, 340] width 233 height 23
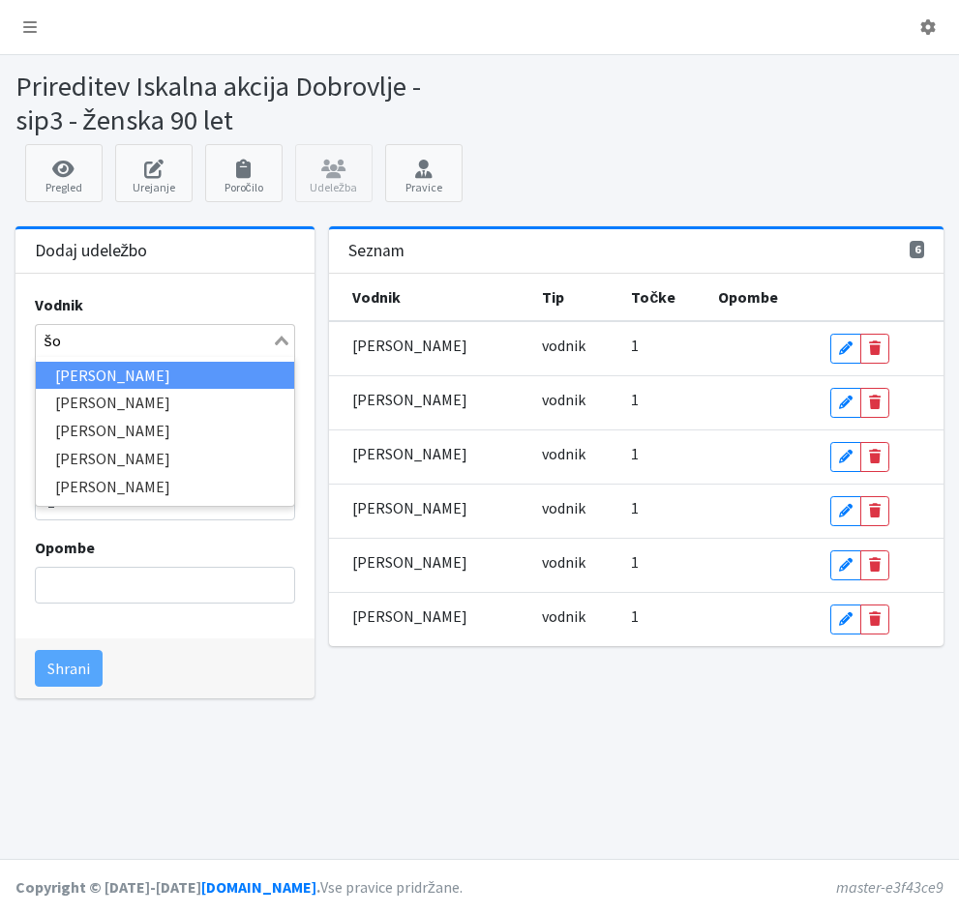
type input "š"
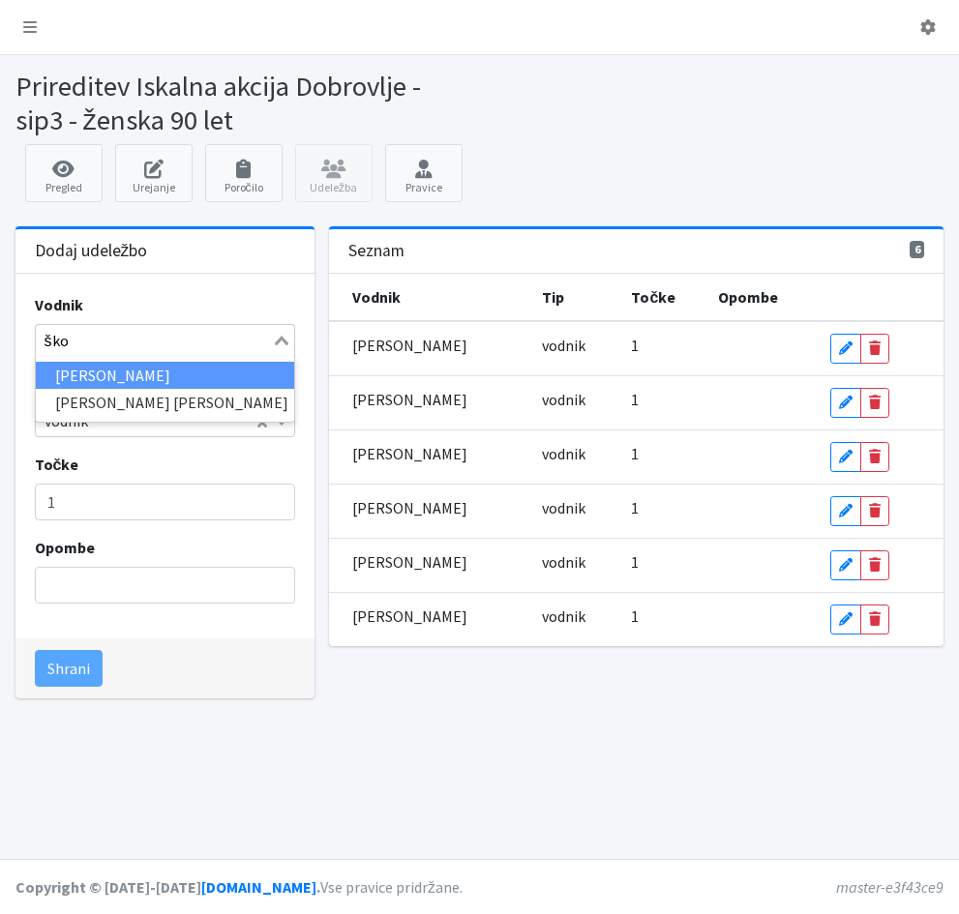
type input "škor"
click at [57, 376] on li "[PERSON_NAME]" at bounding box center [165, 376] width 259 height 28
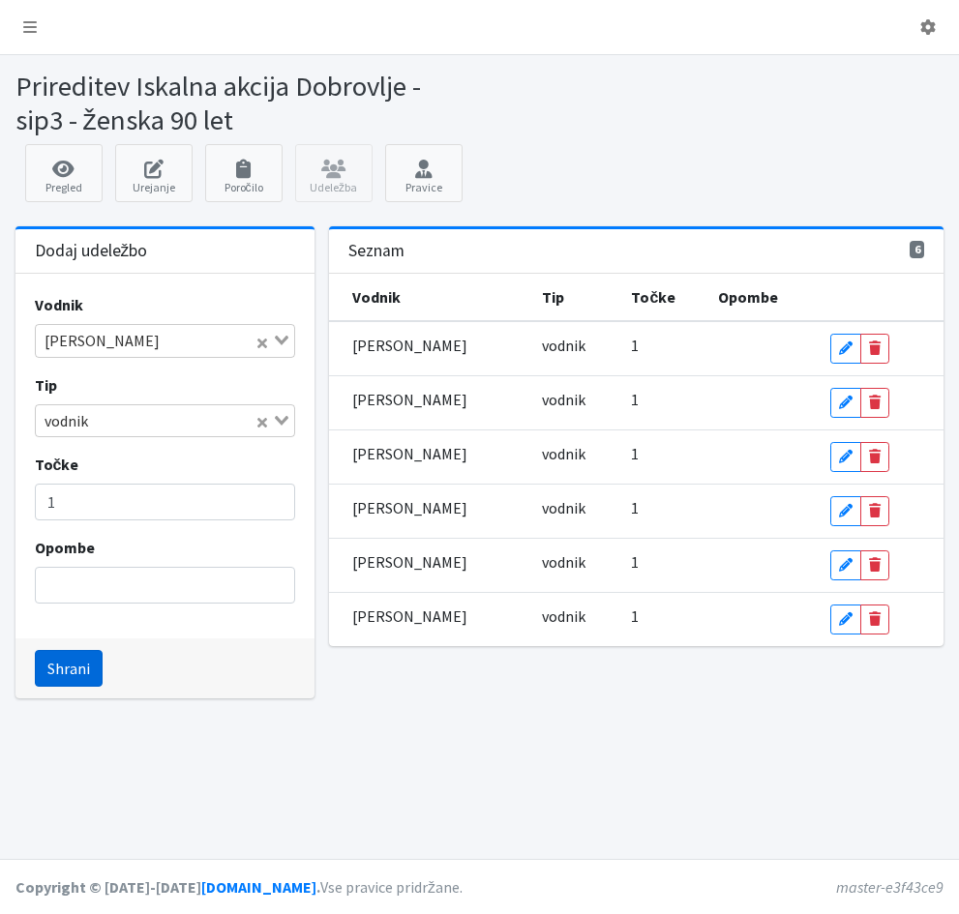
click at [75, 668] on button "Shrani" at bounding box center [69, 668] width 68 height 37
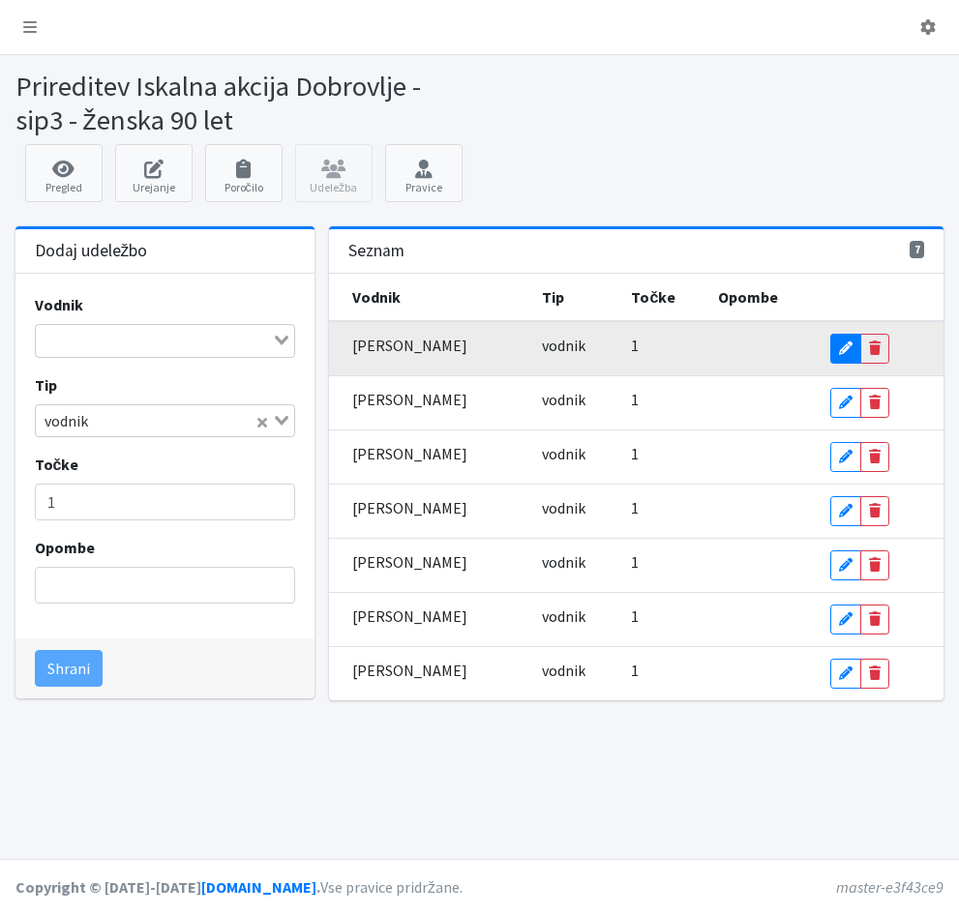
click at [848, 355] on icon at bounding box center [846, 349] width 14 height 14
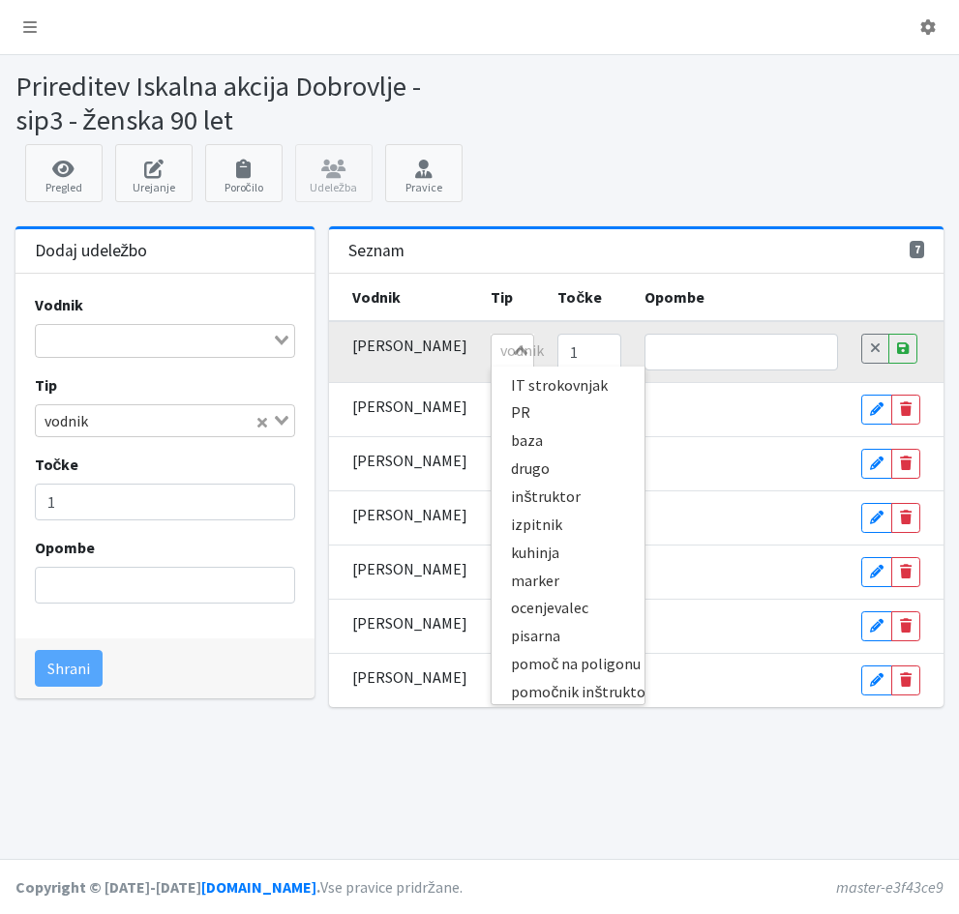
scroll to position [392, 0]
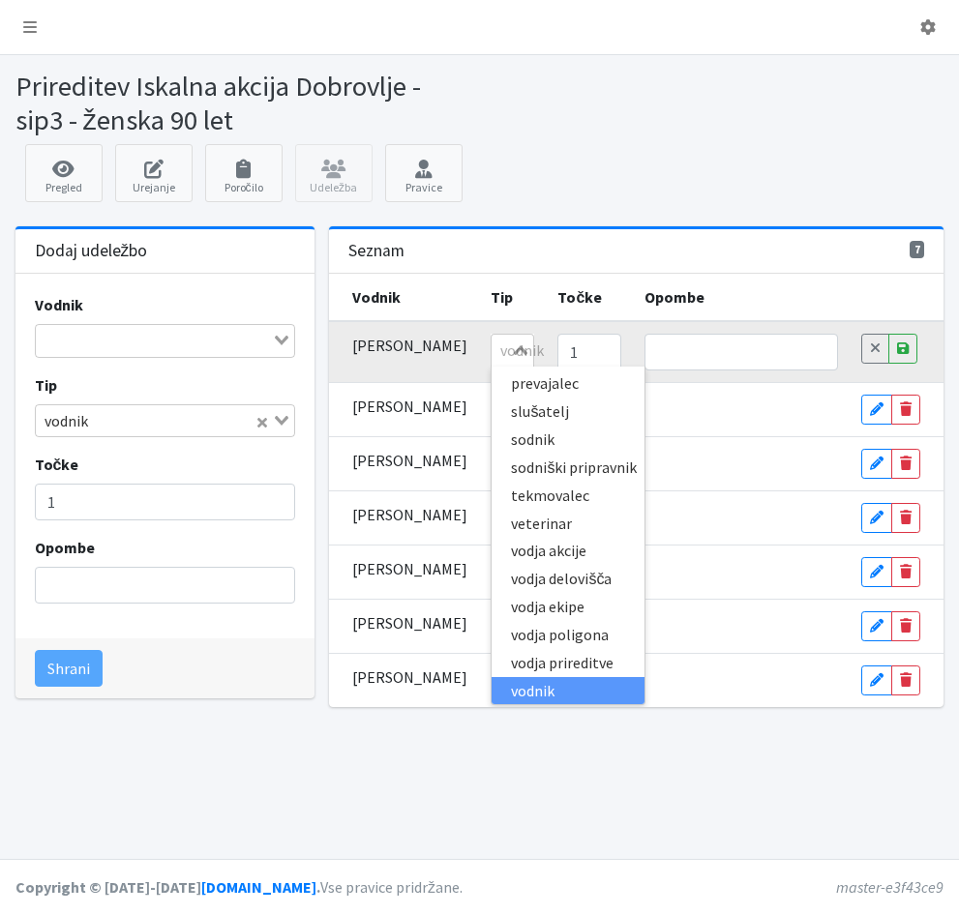
click at [534, 367] on div "vodnik Loading... IT strokovnjak PR baza drugo inštruktor izpitnik kuhinja mark…" at bounding box center [513, 350] width 44 height 33
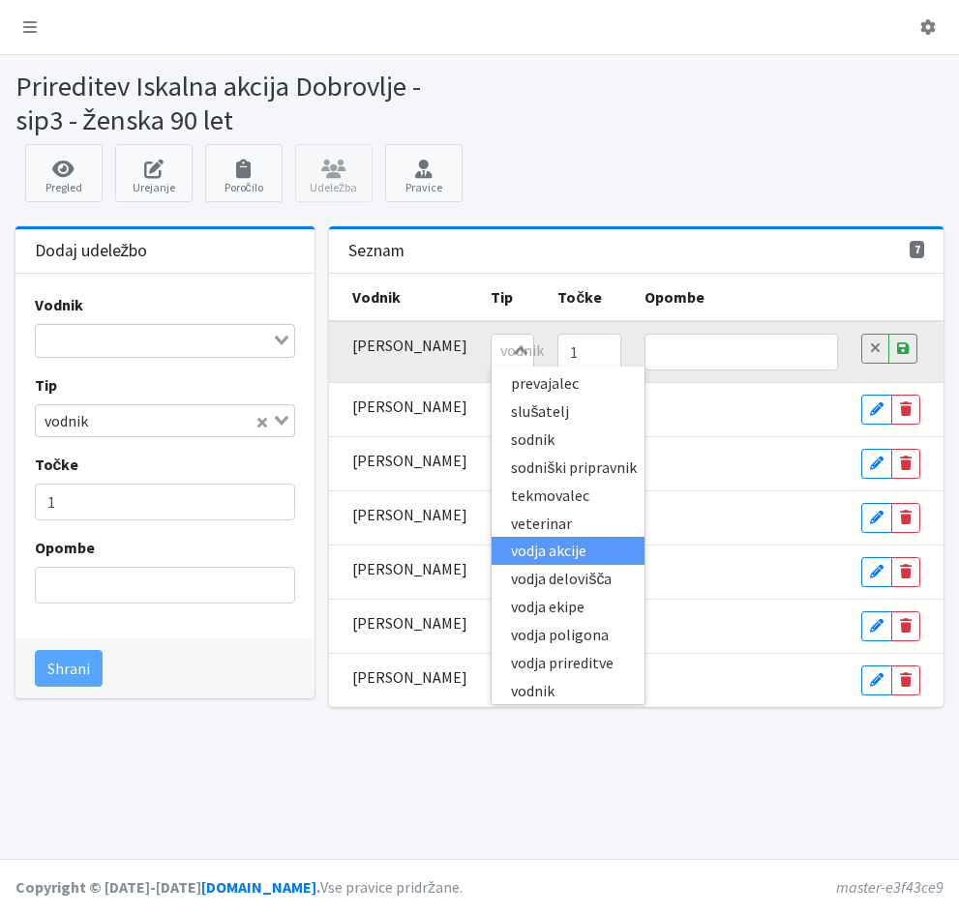
click at [550, 555] on li "vodja akcije" at bounding box center [568, 551] width 153 height 28
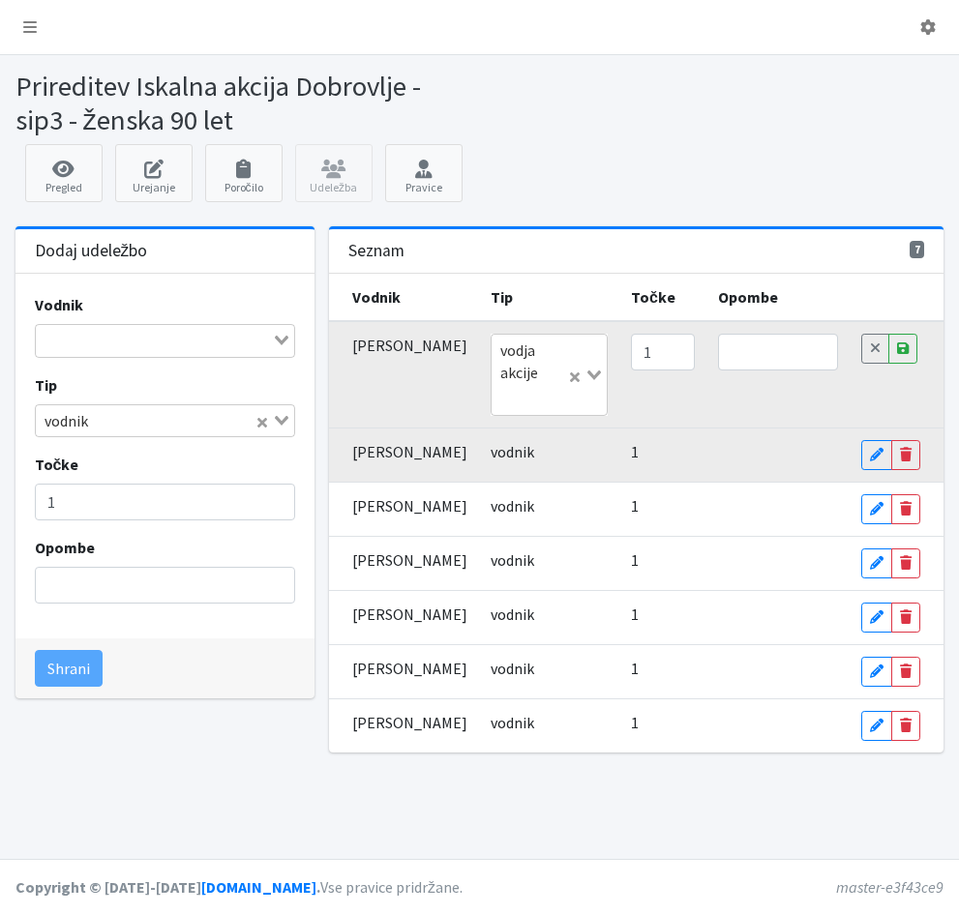
click at [500, 453] on span "vodnik" at bounding box center [513, 451] width 44 height 19
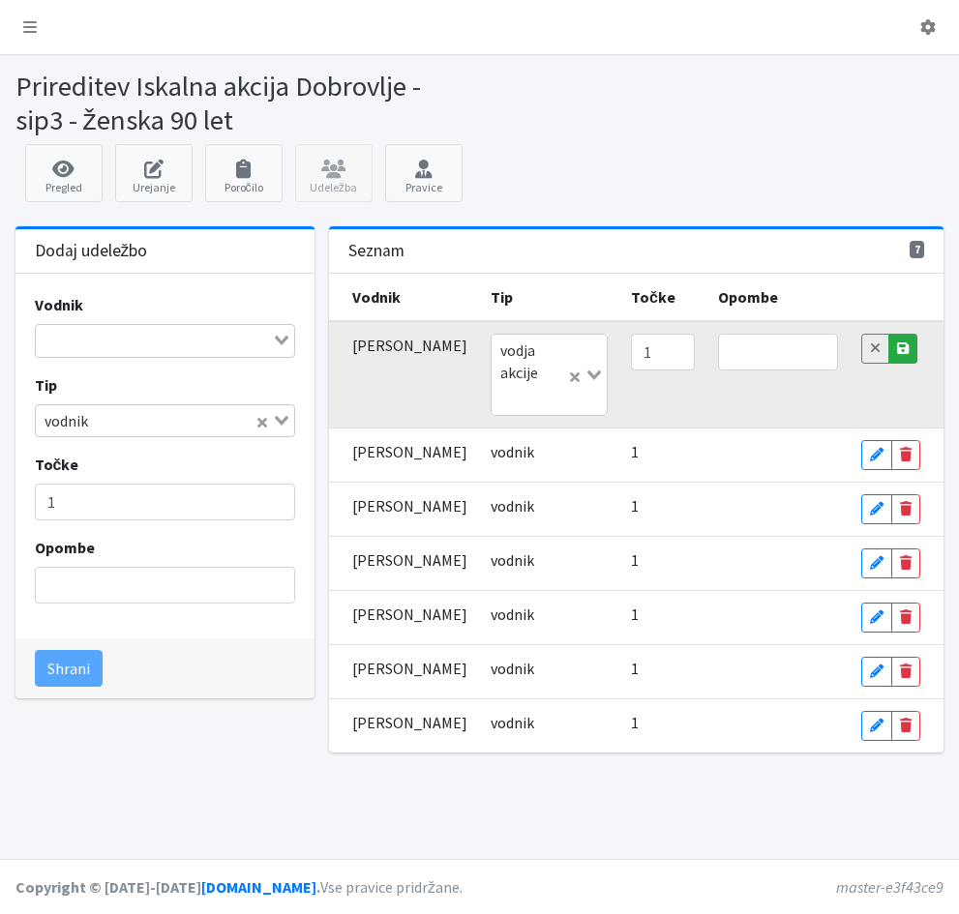
click at [899, 349] on icon at bounding box center [903, 349] width 12 height 14
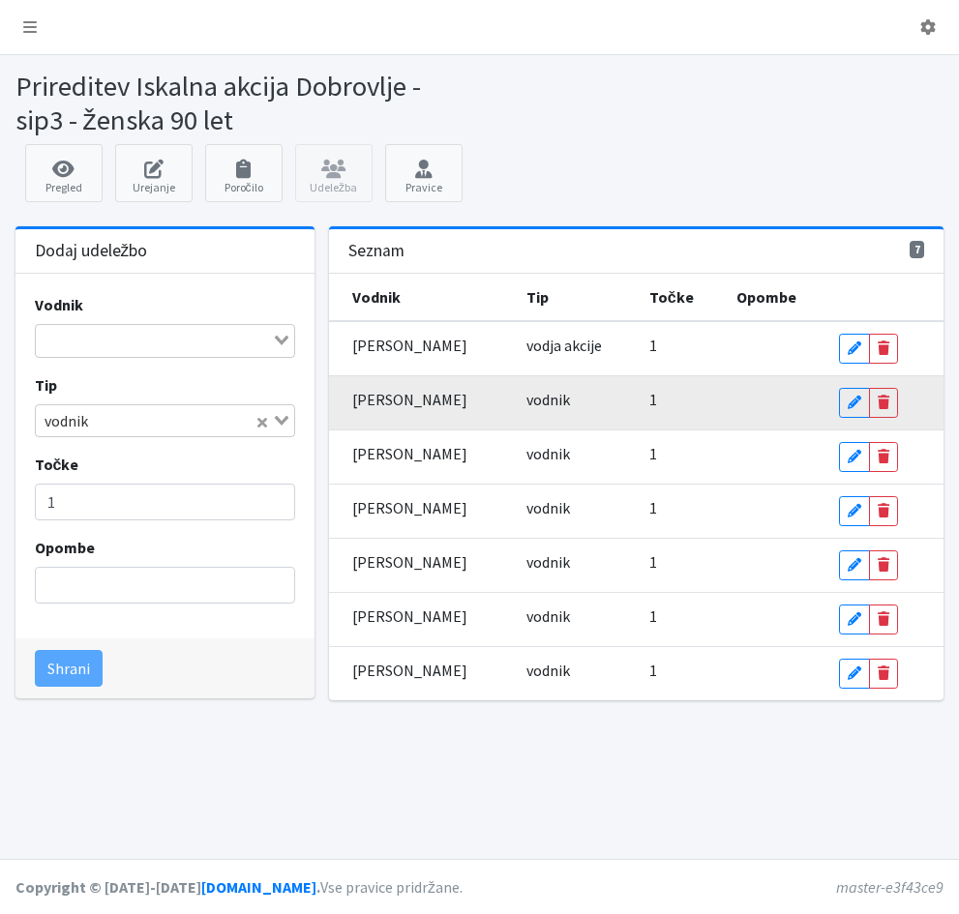
click at [541, 406] on span "vodnik" at bounding box center [548, 399] width 44 height 19
click at [856, 394] on link "Edit" at bounding box center [854, 403] width 31 height 30
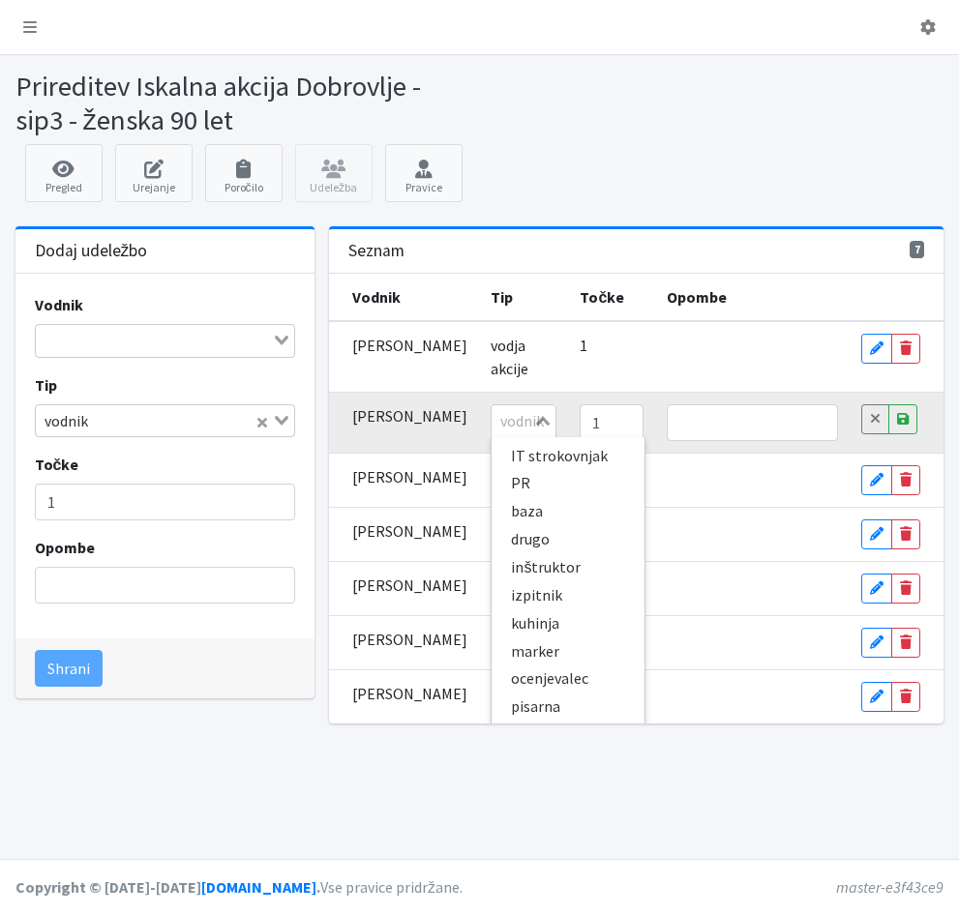
click at [556, 437] on div "vodnik Loading... IT strokovnjak PR baza drugo inštruktor izpitnik kuhinja mark…" at bounding box center [524, 420] width 66 height 33
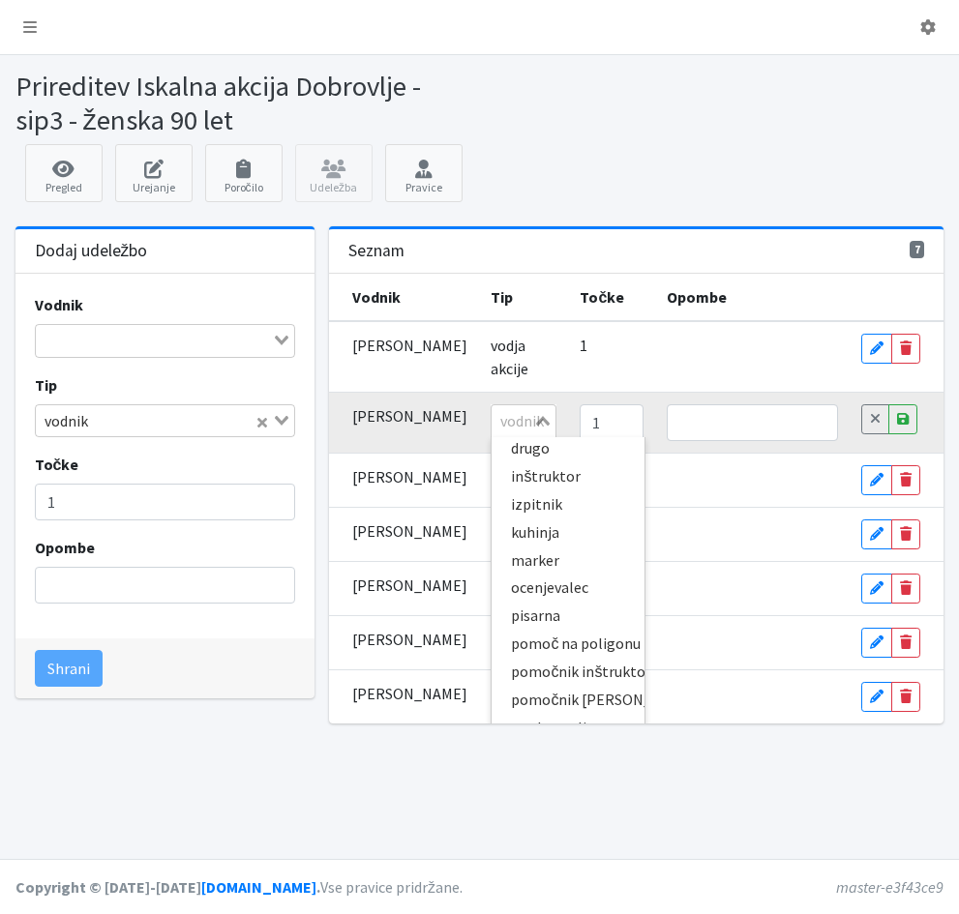
scroll to position [77, 0]
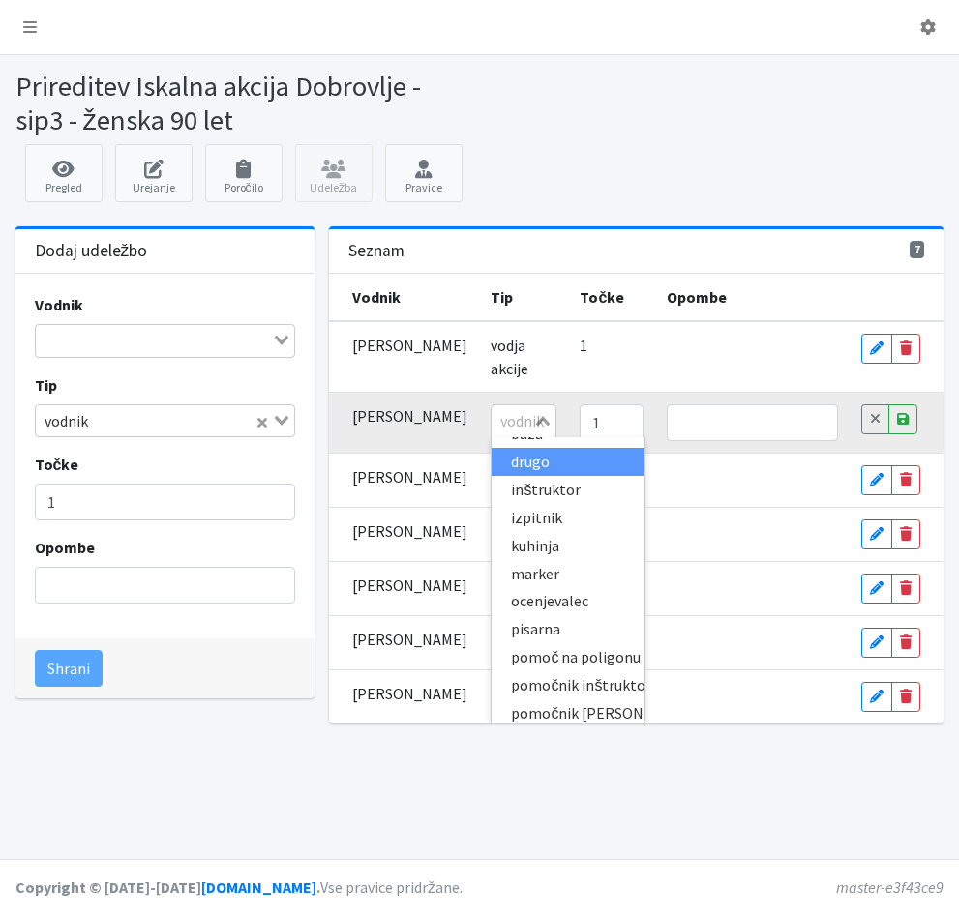
click at [517, 460] on li "drugo" at bounding box center [568, 462] width 153 height 28
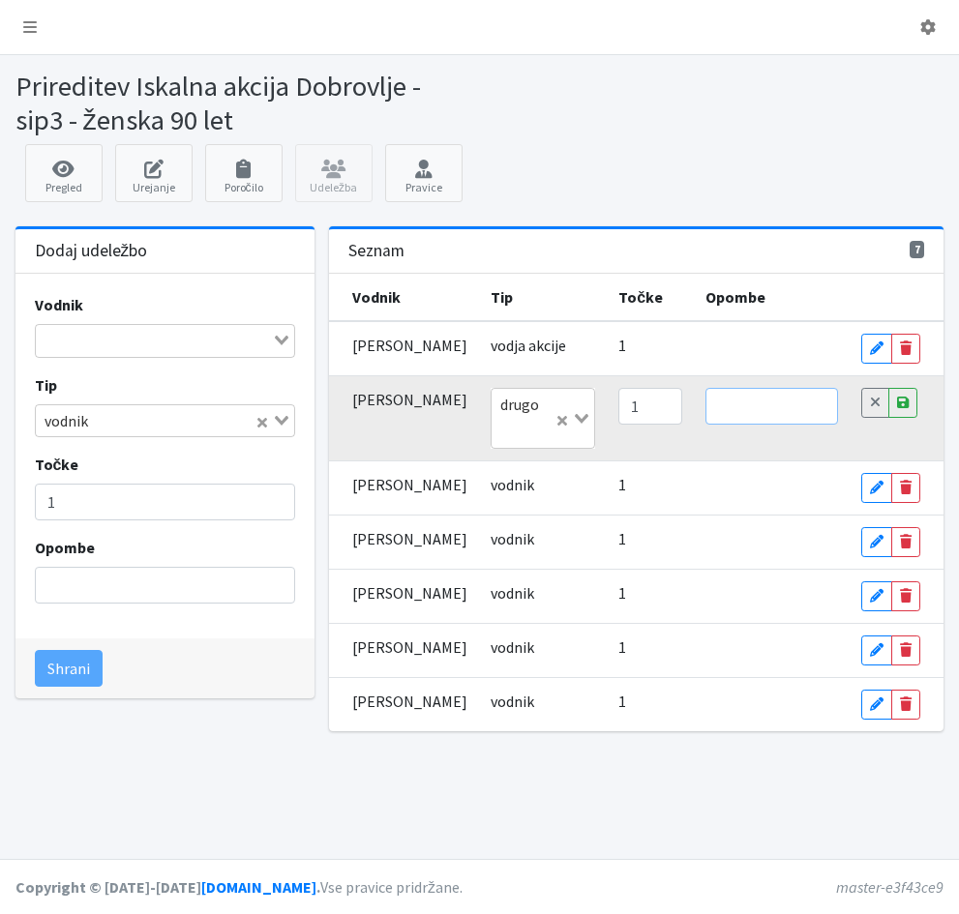
click at [719, 425] on input "text" at bounding box center [771, 406] width 133 height 37
type input "brez psa"
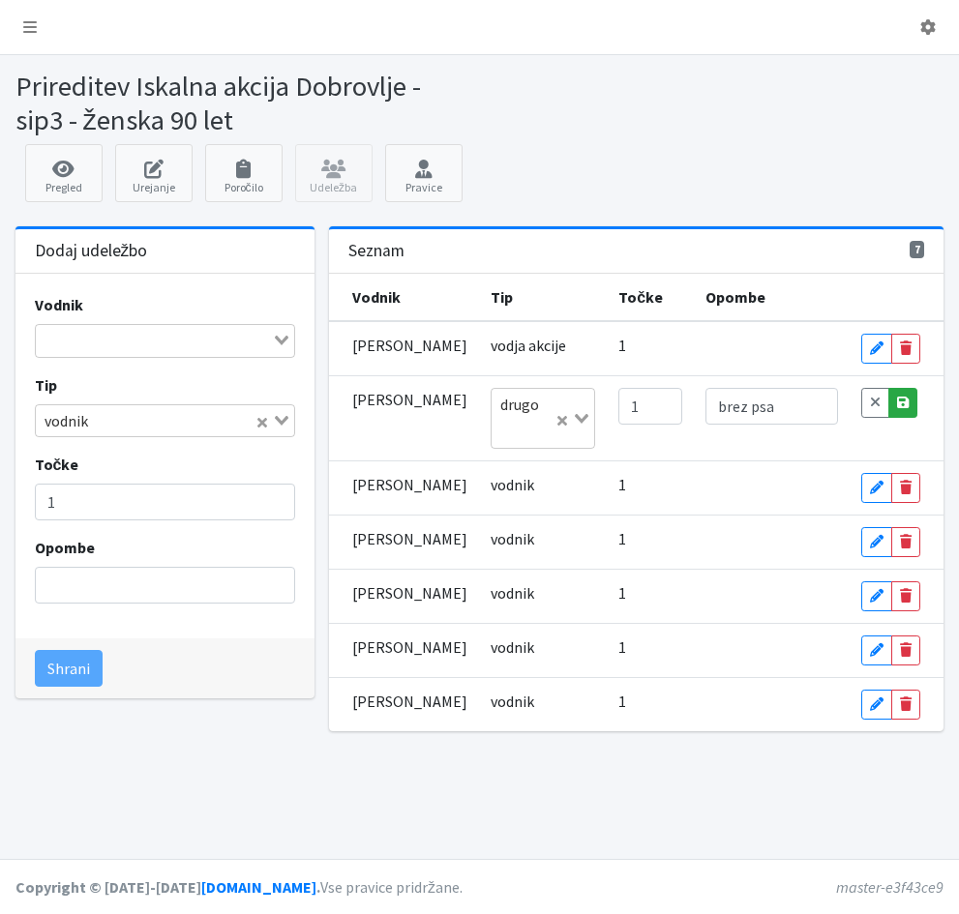
click at [898, 409] on icon at bounding box center [903, 403] width 12 height 14
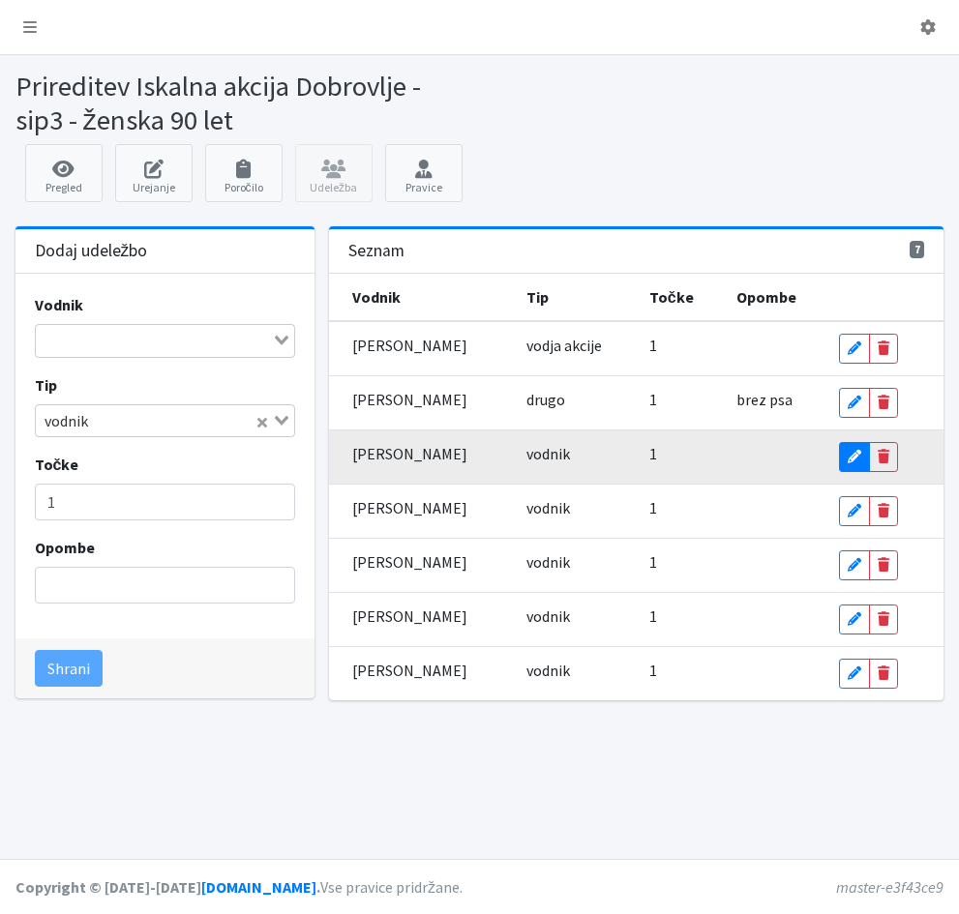
click at [855, 457] on icon at bounding box center [855, 457] width 14 height 14
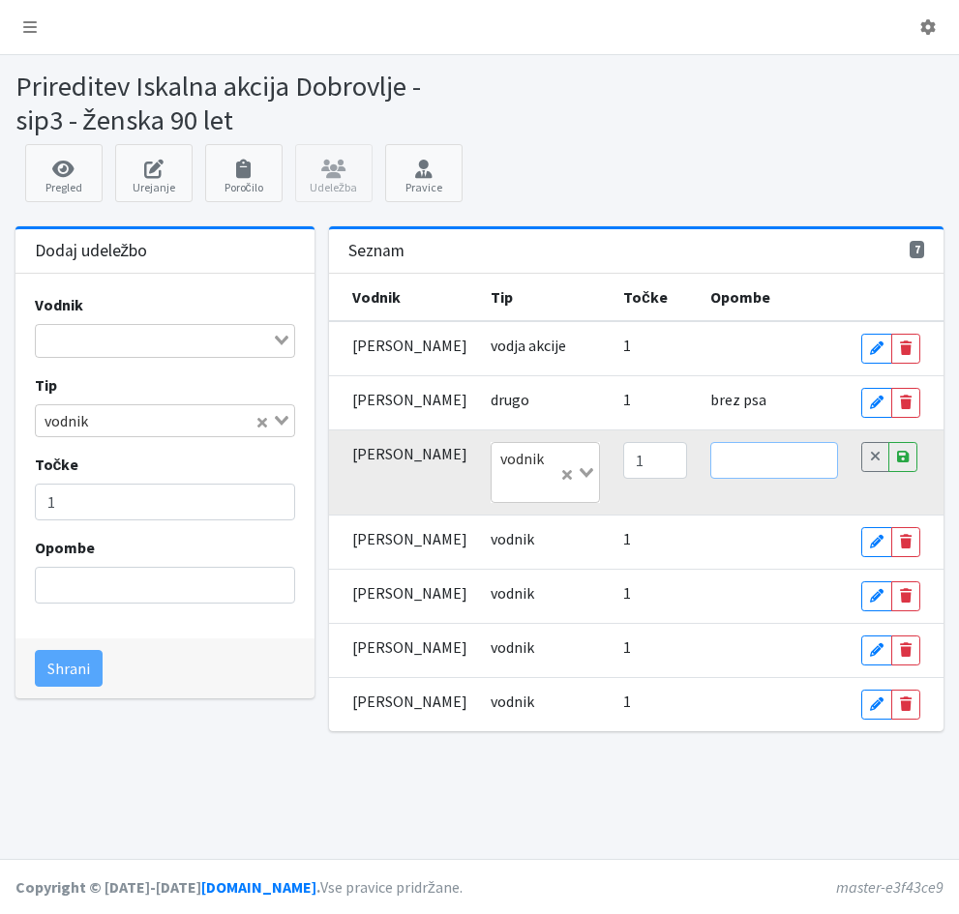
click at [801, 472] on input "text" at bounding box center [774, 460] width 129 height 37
type input "logistika"
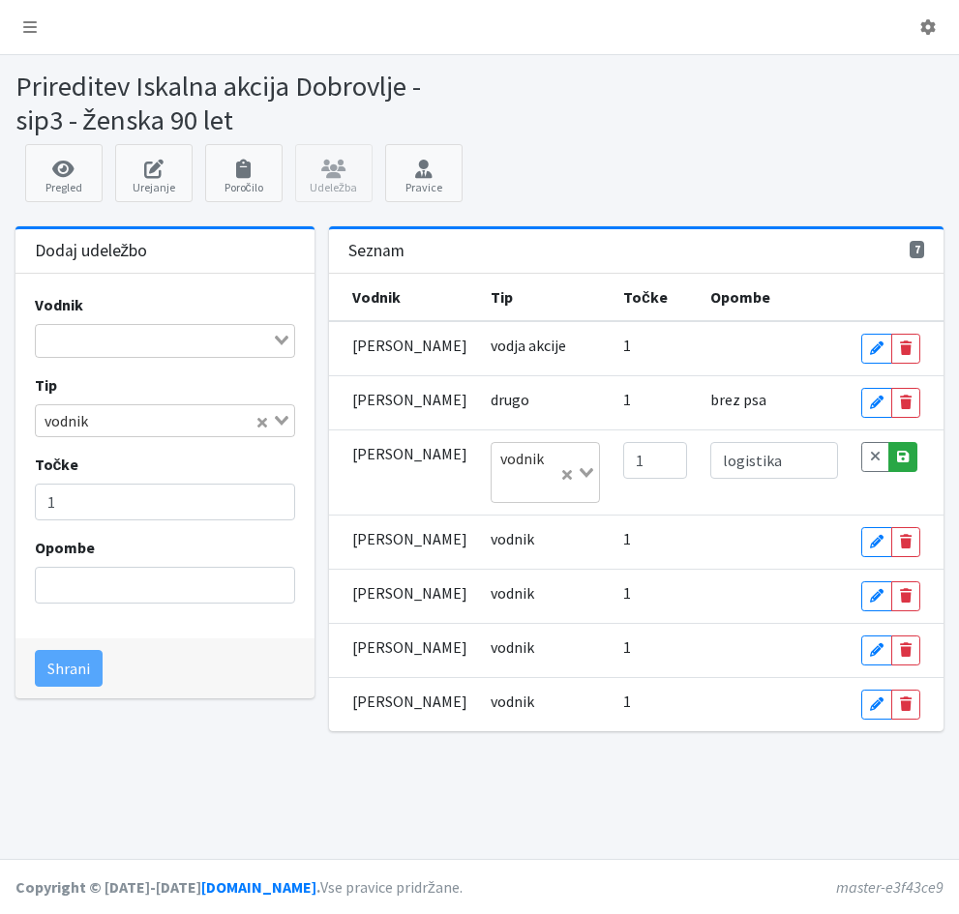
click at [902, 463] on icon at bounding box center [903, 457] width 12 height 14
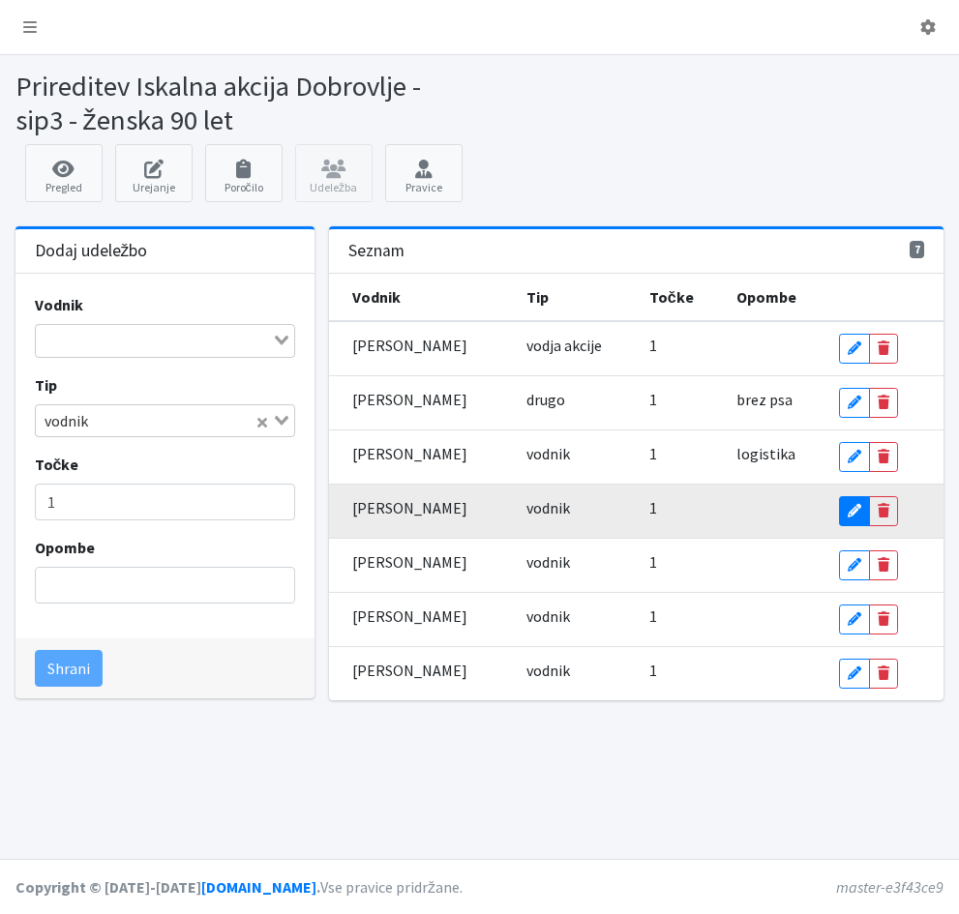
click at [850, 514] on icon at bounding box center [855, 511] width 14 height 14
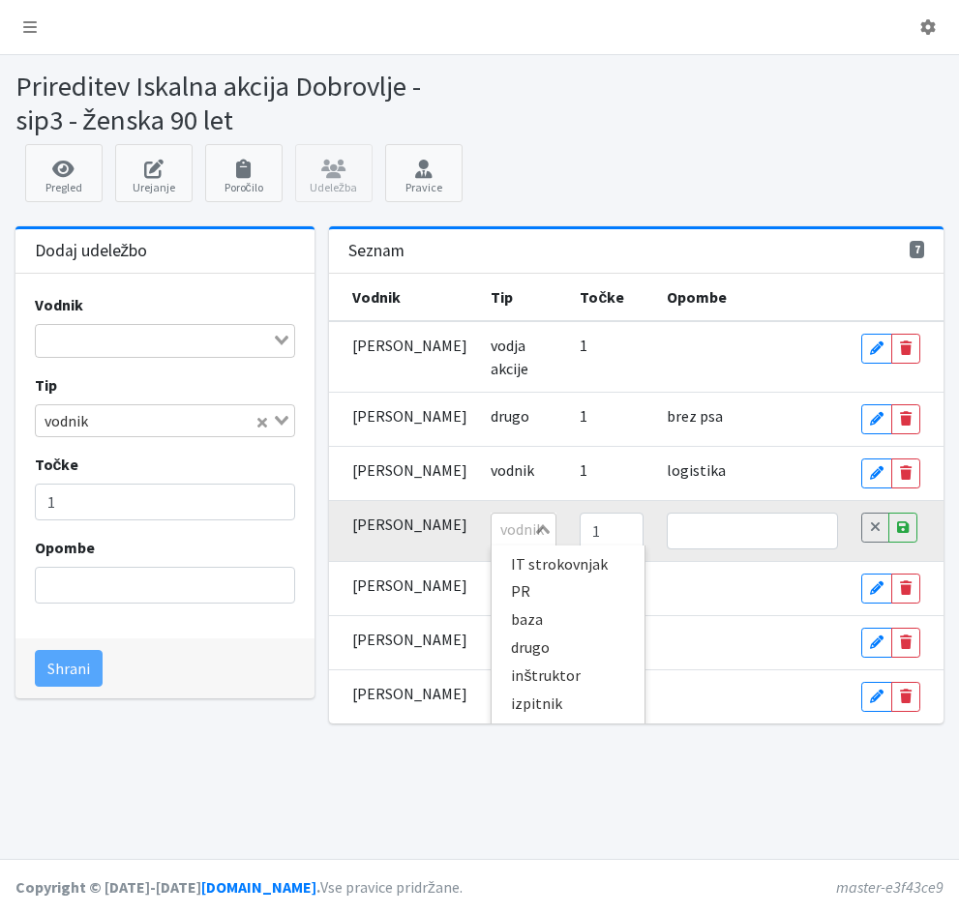
scroll to position [392, 0]
click at [556, 546] on div "vodnik Loading... IT strokovnjak PR baza drugo inštruktor izpitnik kuhinja mark…" at bounding box center [524, 529] width 66 height 33
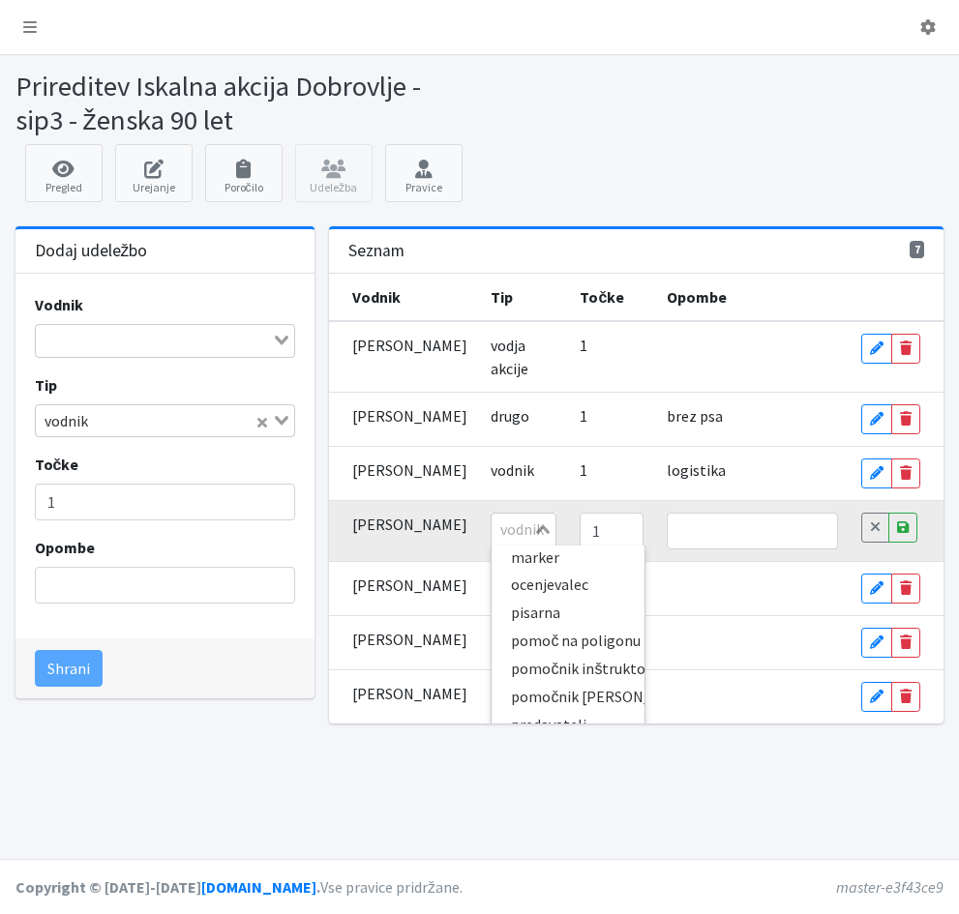
scroll to position [0, 0]
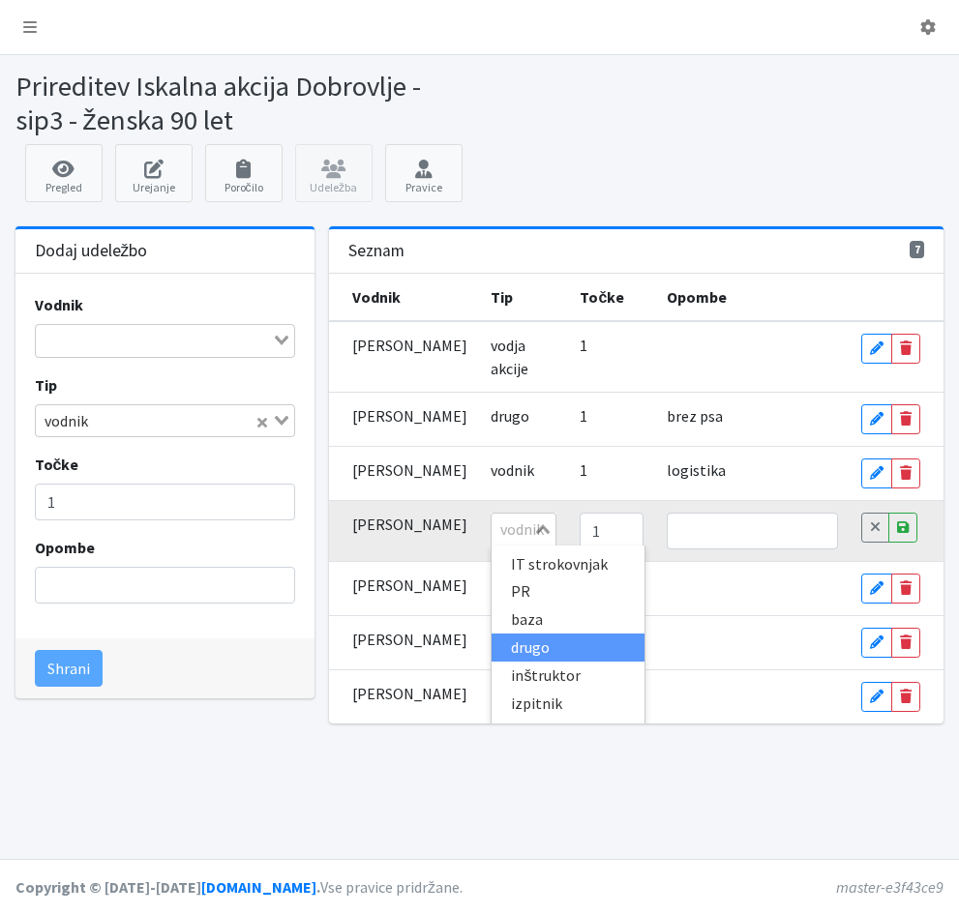
click at [522, 648] on li "drugo" at bounding box center [568, 648] width 153 height 28
click at [556, 546] on div "drugo Loading... IT strokovnjak PR baza drugo inštruktor izpitnik kuhinja marke…" at bounding box center [524, 529] width 66 height 33
click at [541, 626] on li "baza" at bounding box center [568, 620] width 153 height 28
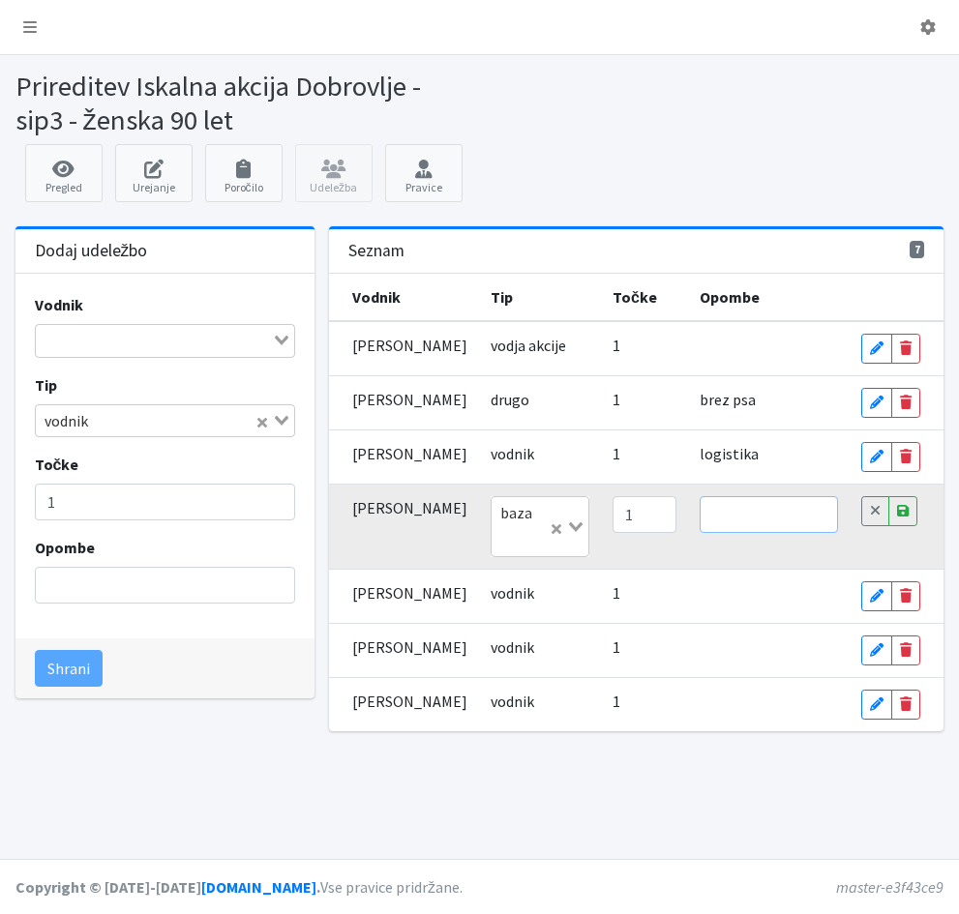
click at [749, 533] on input "text" at bounding box center [769, 514] width 139 height 37
type input "brez psa"
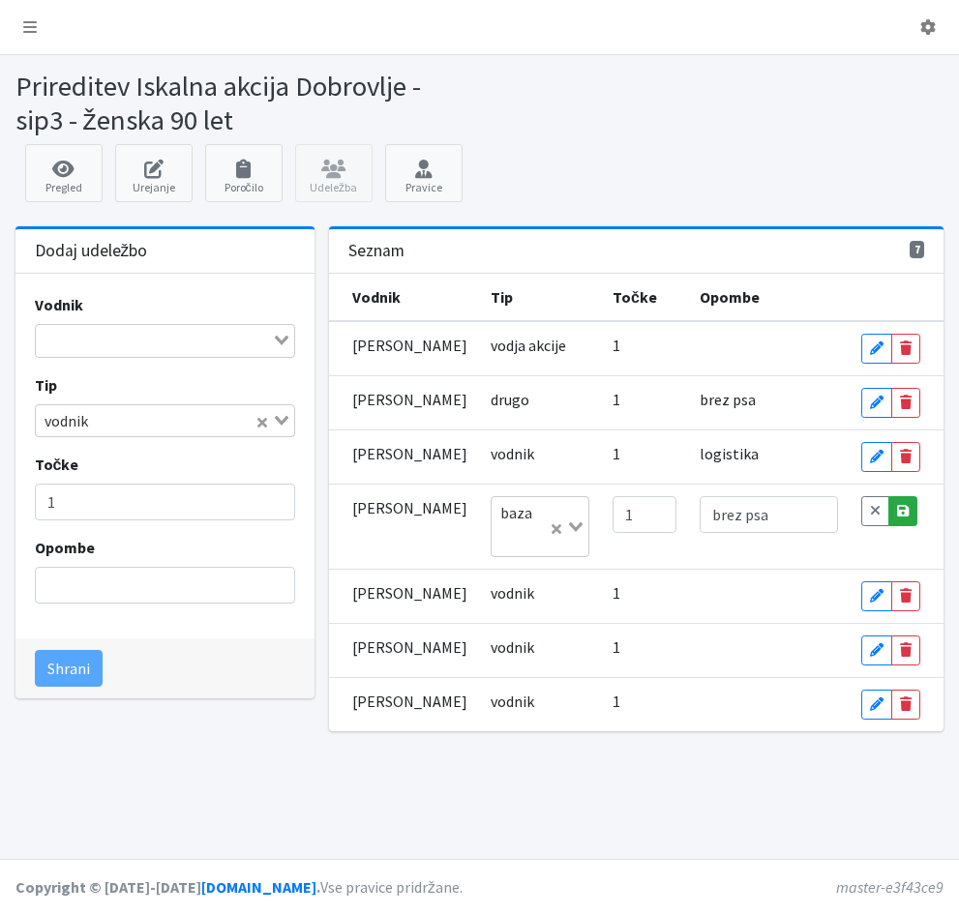
click at [903, 518] on icon at bounding box center [903, 511] width 12 height 14
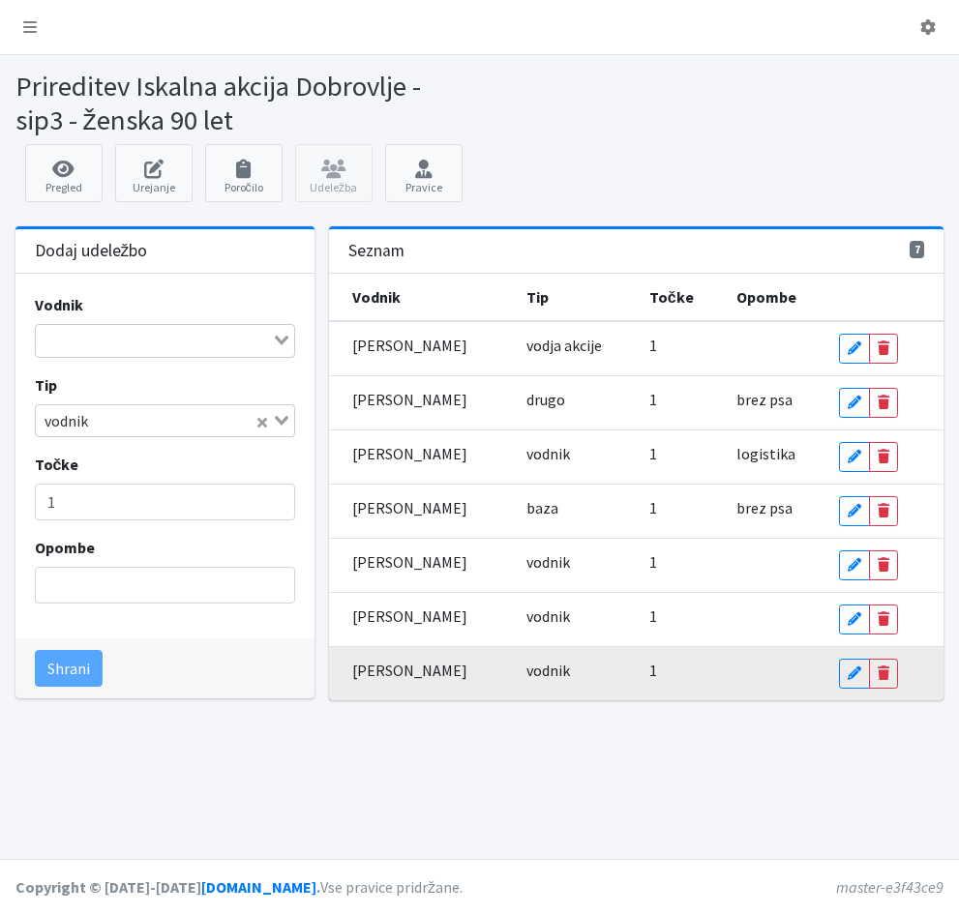
click at [712, 670] on td "1" at bounding box center [681, 674] width 87 height 54
click at [854, 679] on icon at bounding box center [855, 674] width 14 height 14
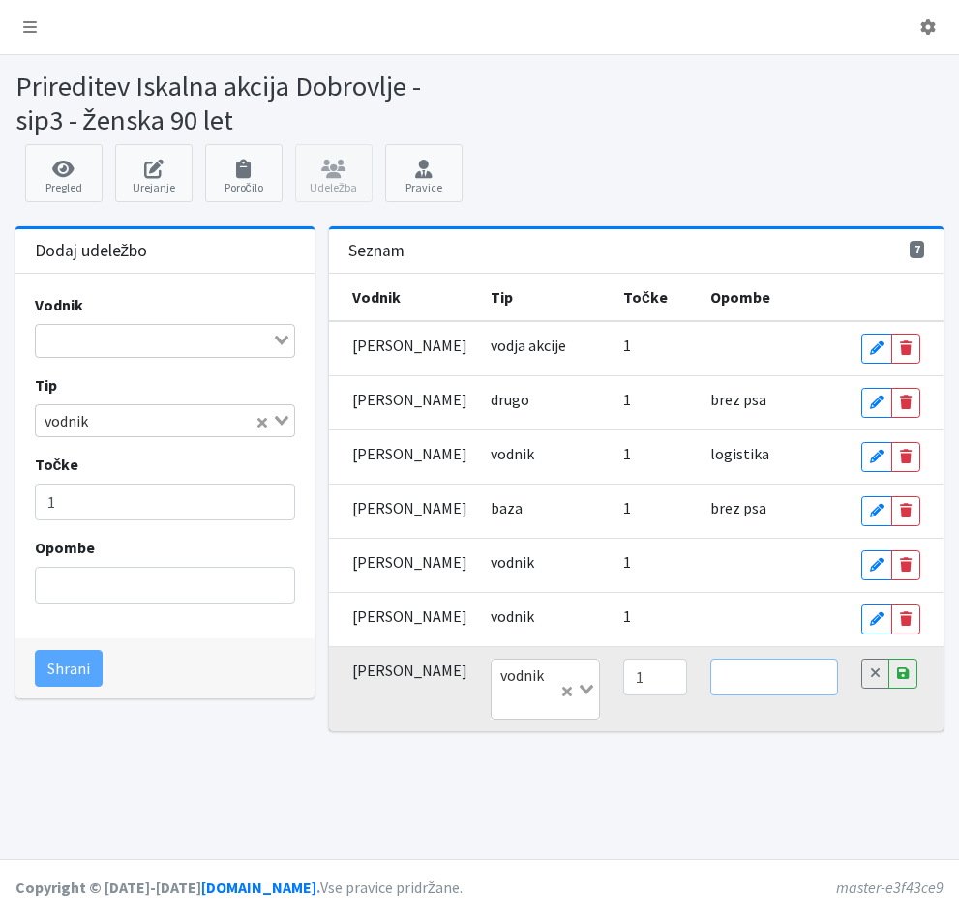
click at [792, 696] on input "text" at bounding box center [774, 677] width 129 height 37
type input "logistika"
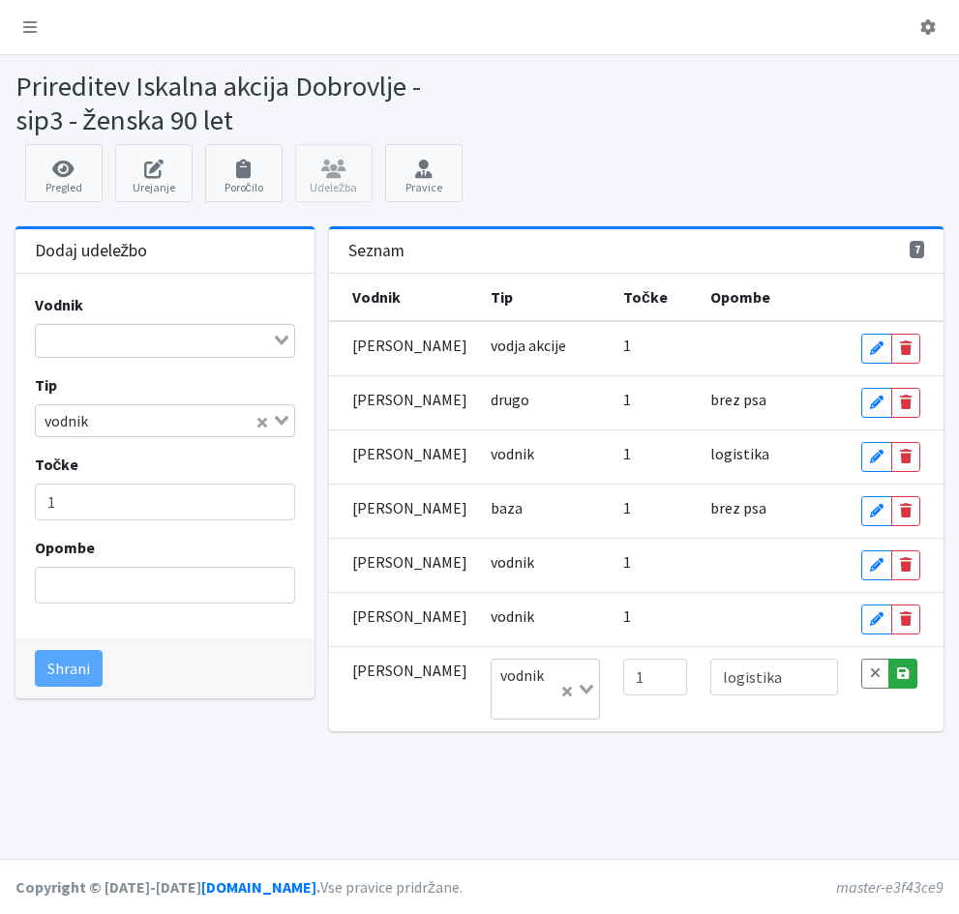
click at [901, 680] on icon at bounding box center [903, 674] width 12 height 14
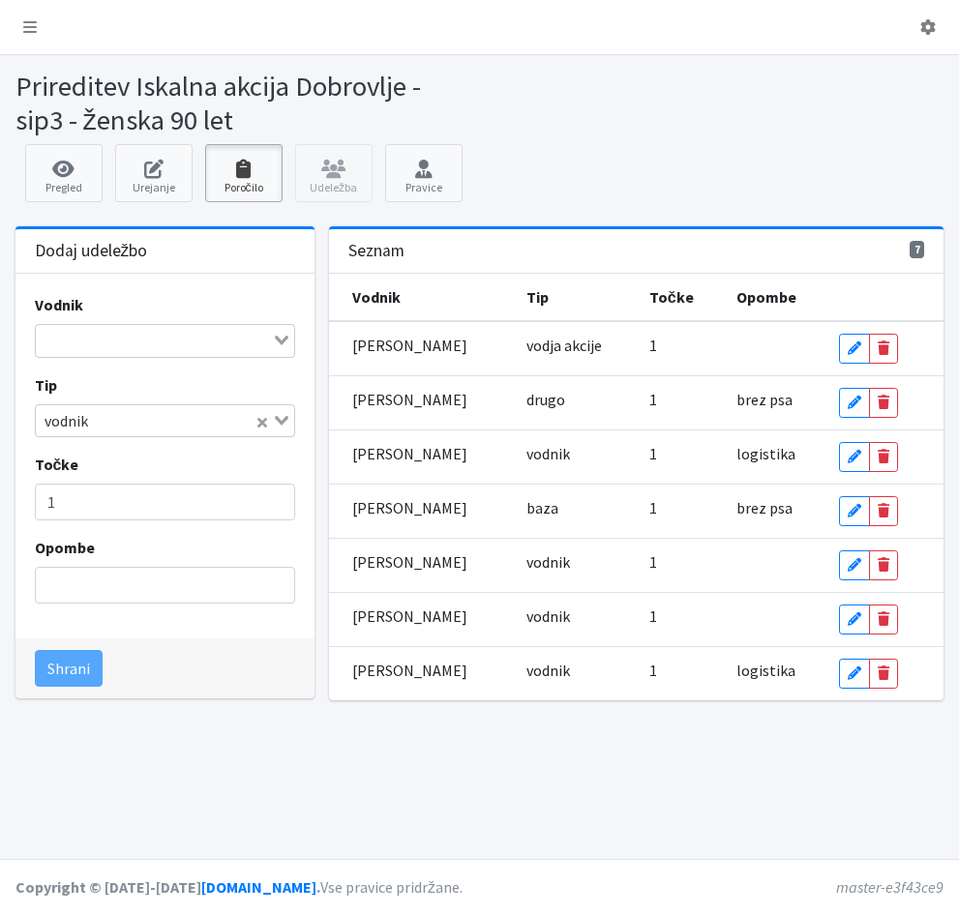
click at [250, 179] on link "Poročilo" at bounding box center [243, 173] width 77 height 58
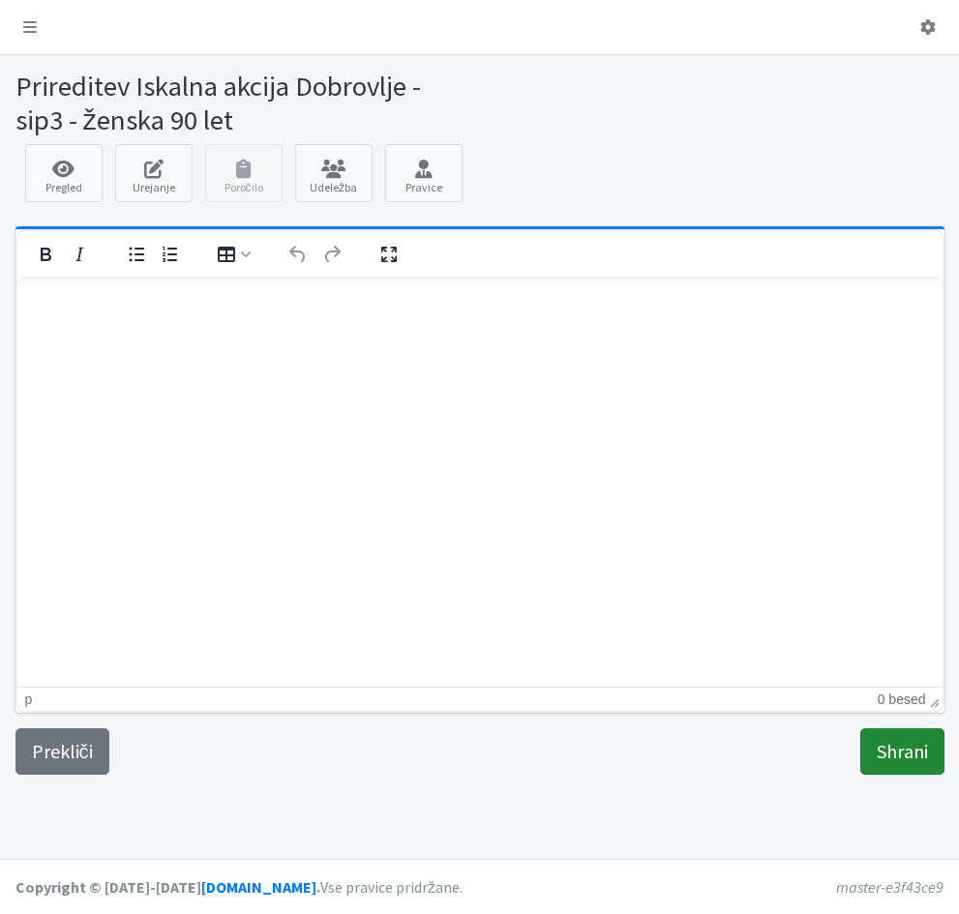
click at [900, 757] on input "Shrani" at bounding box center [902, 752] width 84 height 46
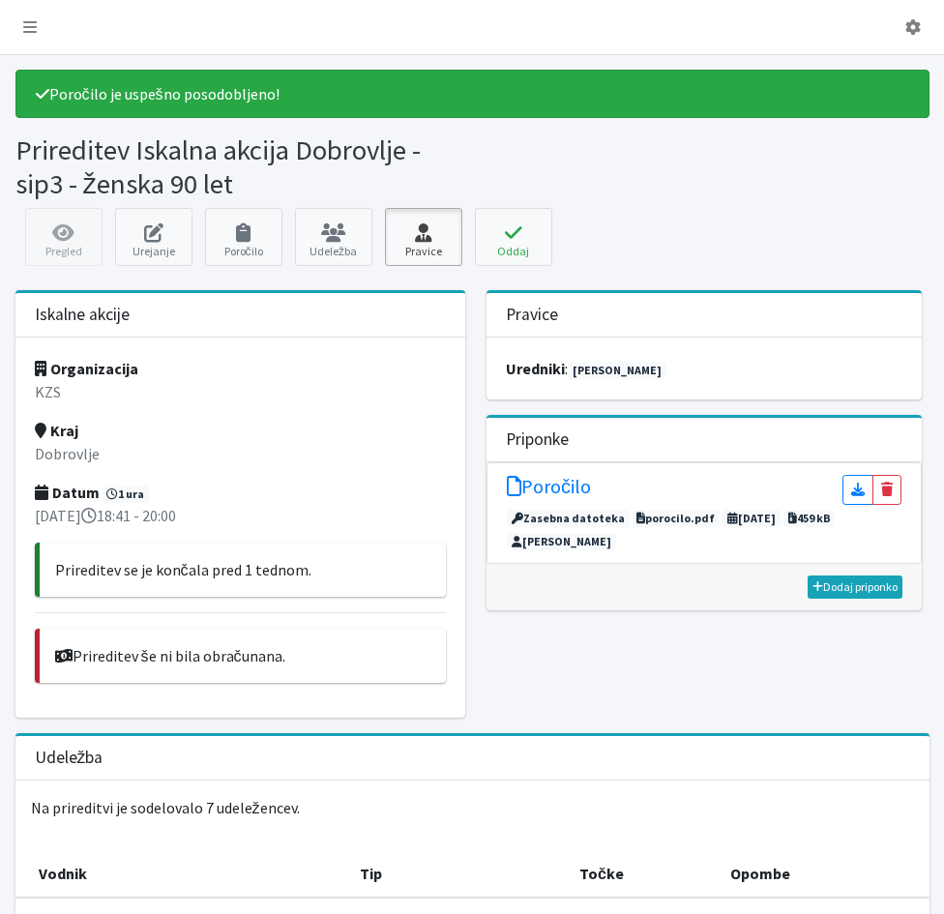
click at [427, 241] on icon at bounding box center [424, 233] width 66 height 19
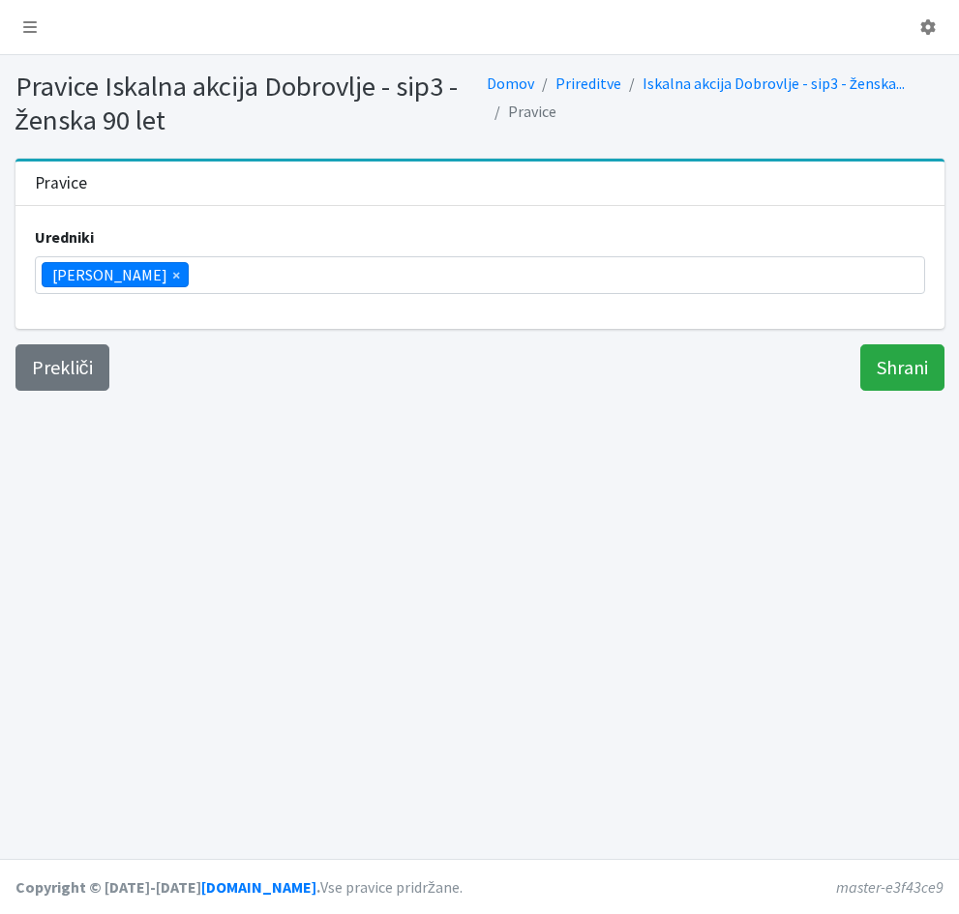
scroll to position [305, 0]
click at [220, 282] on ul "× Vera Mikolič" at bounding box center [480, 275] width 888 height 36
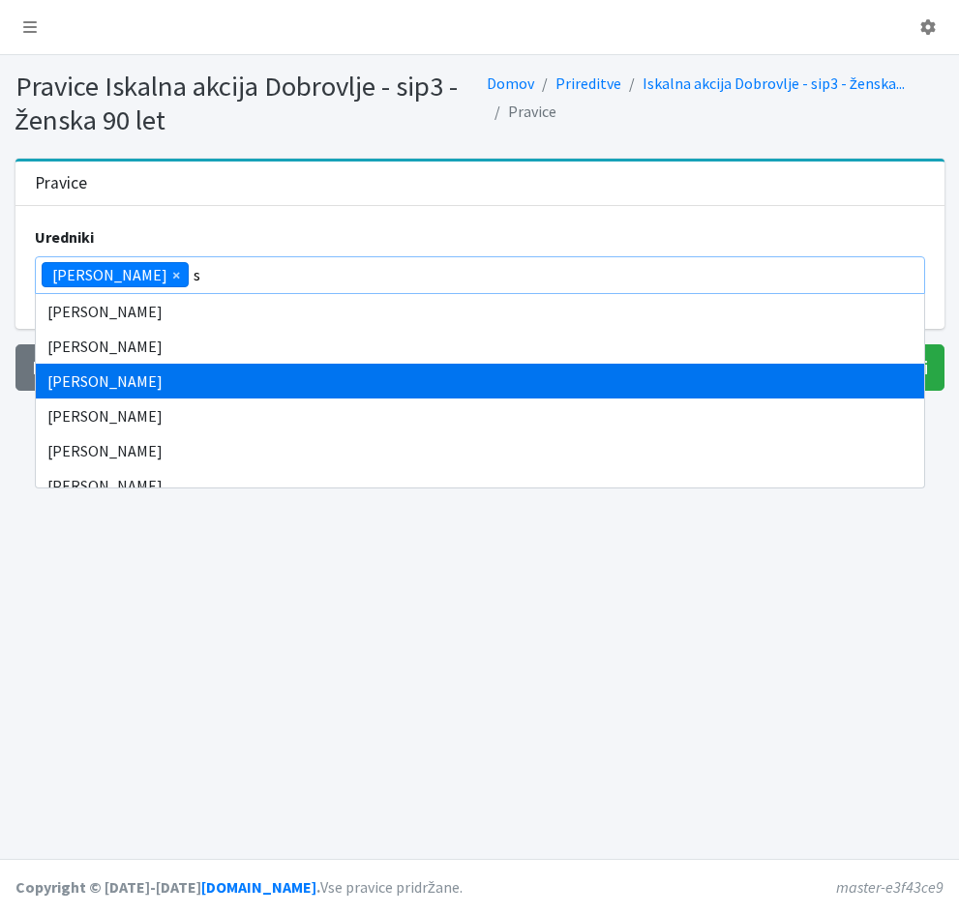
scroll to position [0, 0]
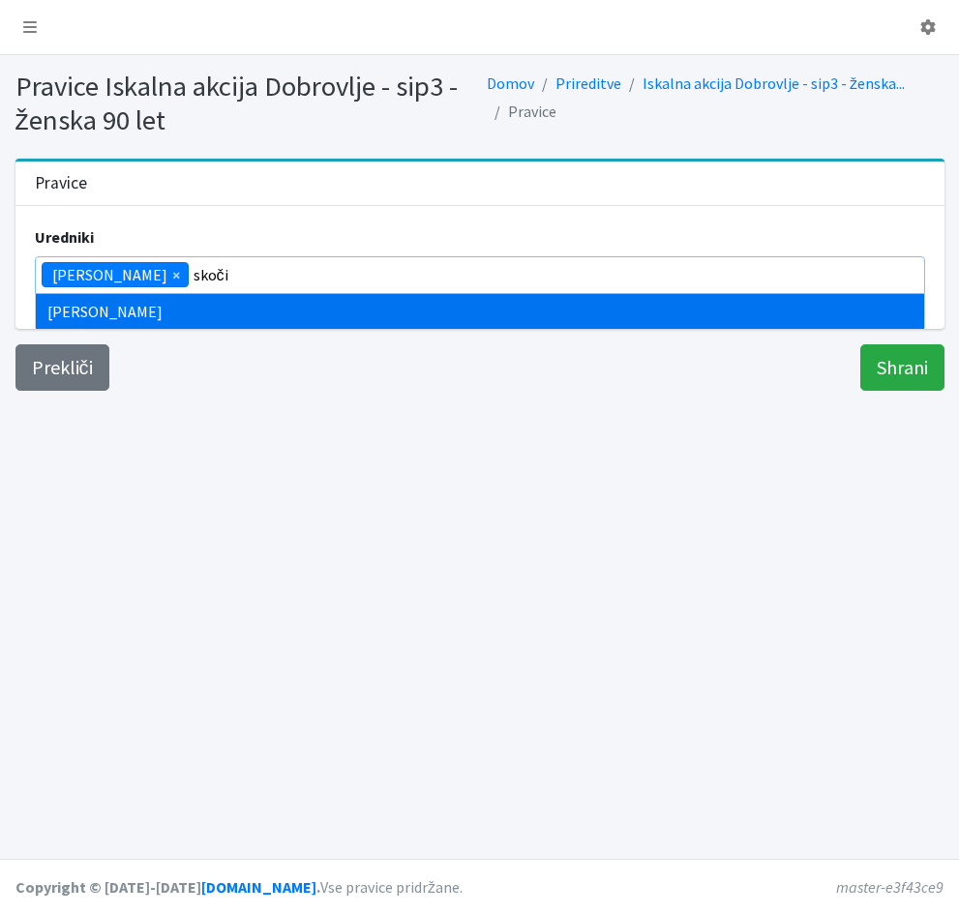
type input "skoči"
type input "zamer"
type input "škor"
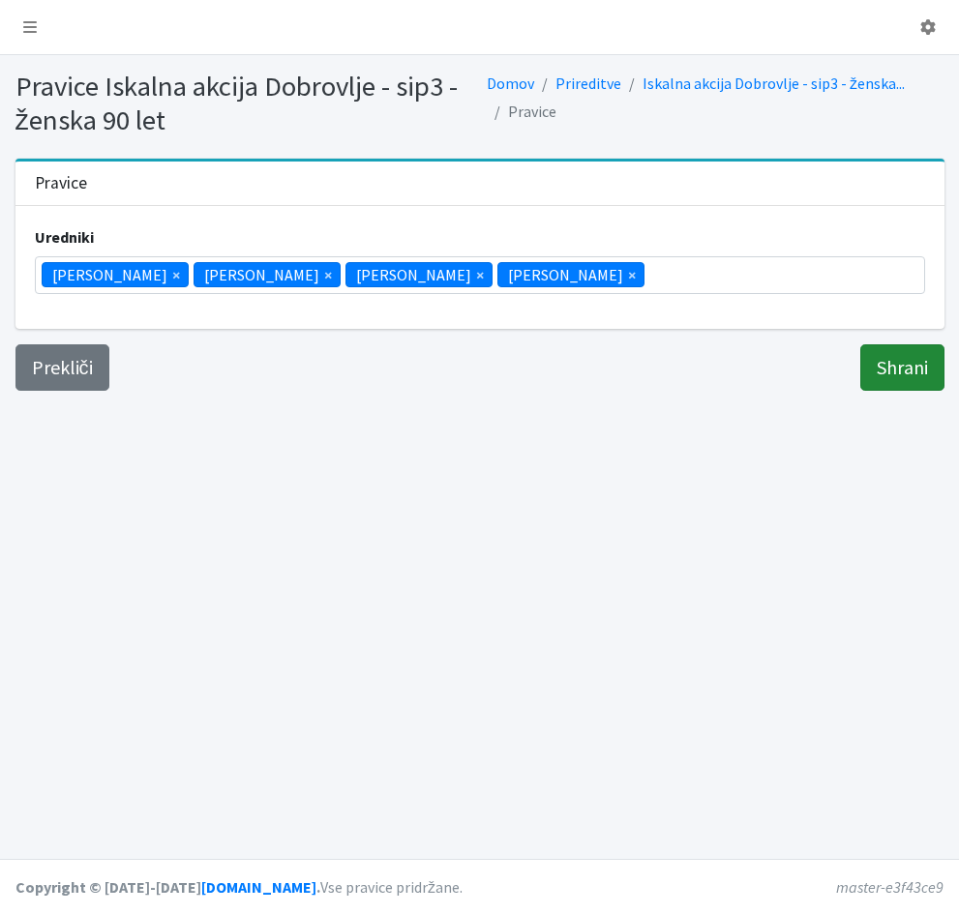
click at [872, 366] on input "Shrani" at bounding box center [902, 367] width 84 height 46
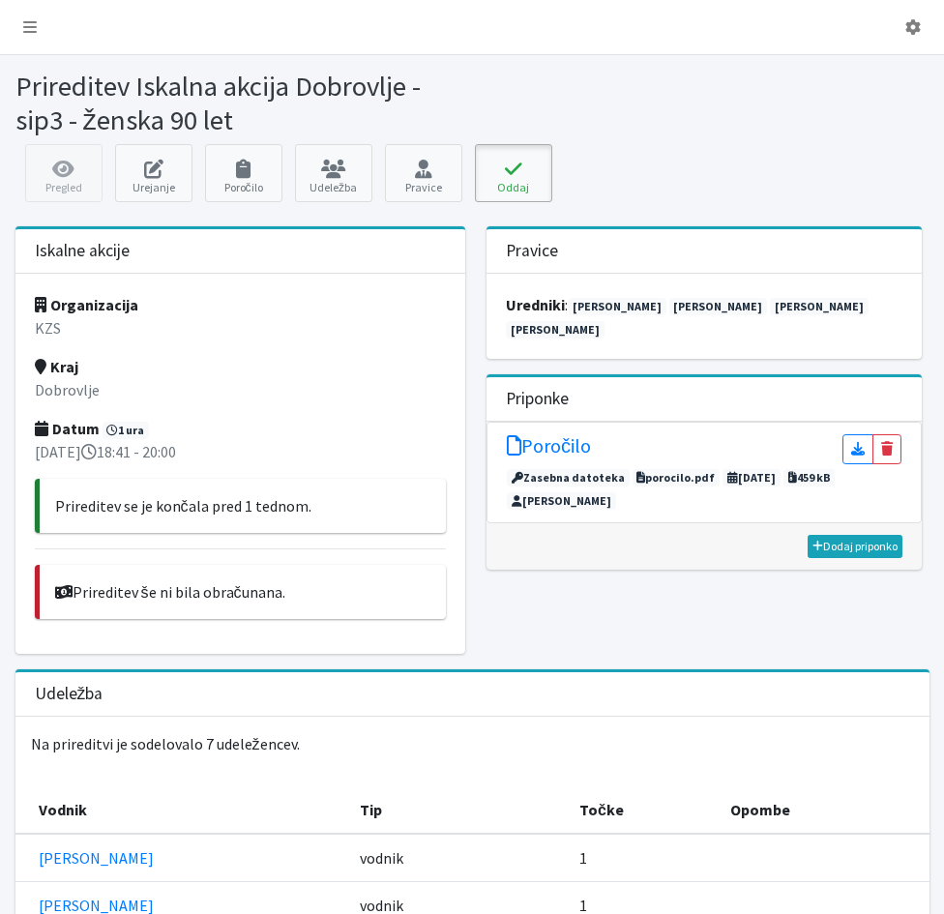
click at [508, 191] on button "Oddaj" at bounding box center [513, 173] width 77 height 58
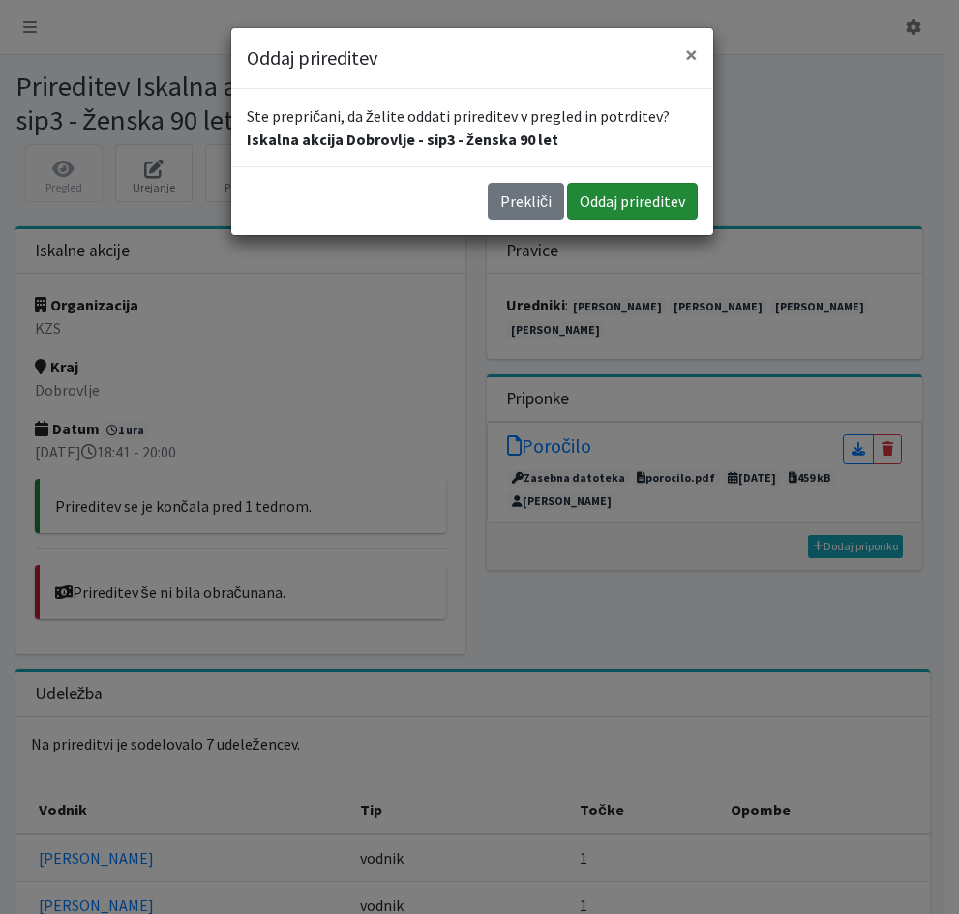
click at [616, 209] on button "Oddaj prireditev" at bounding box center [632, 201] width 131 height 37
